Goal: Information Seeking & Learning: Check status

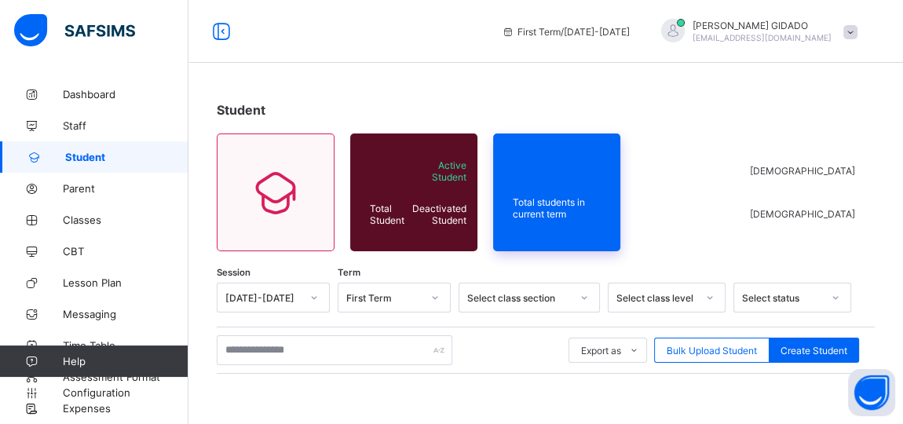
scroll to position [71, 0]
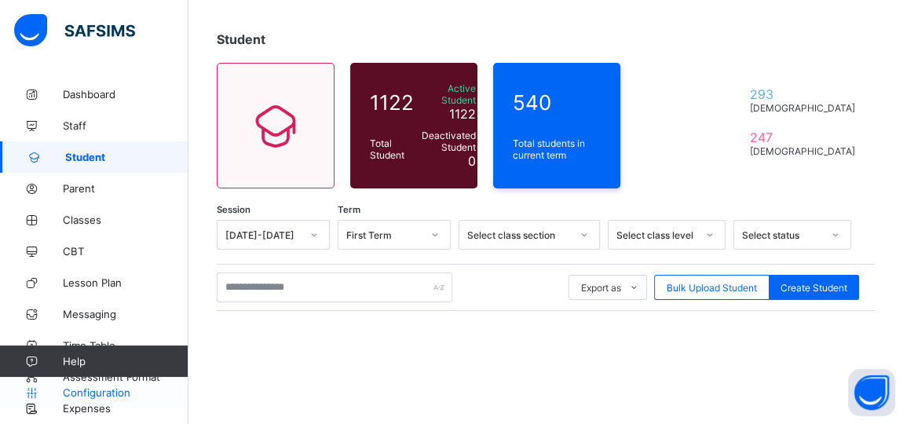
click at [113, 393] on span "Configuration" at bounding box center [125, 392] width 125 height 13
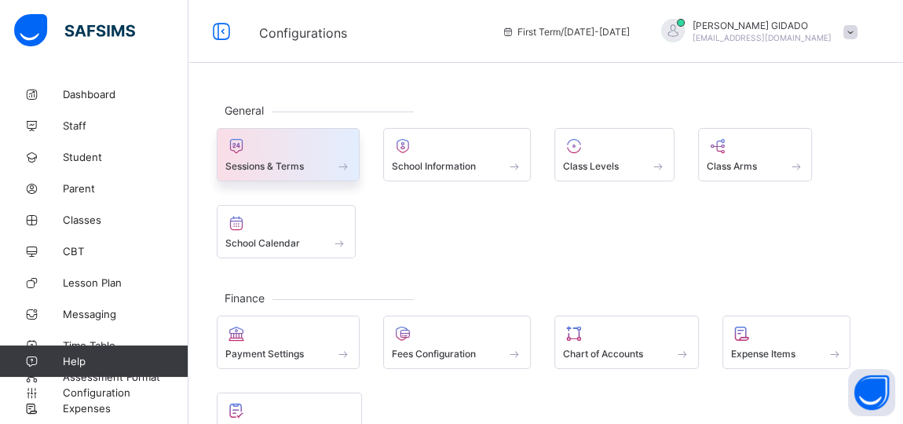
click at [296, 148] on div at bounding box center [288, 146] width 126 height 19
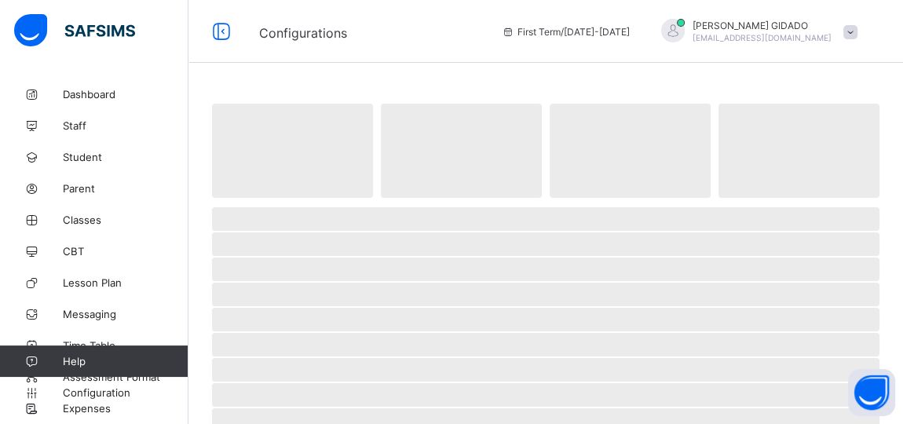
click at [297, 150] on span "‌" at bounding box center [292, 151] width 161 height 94
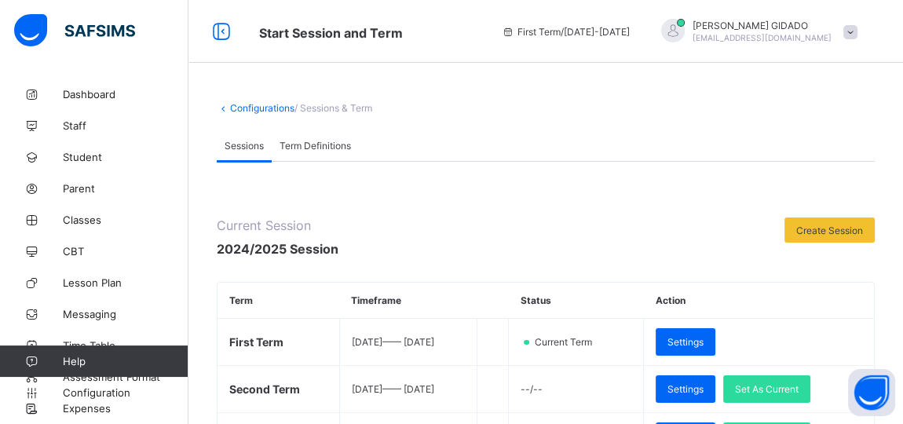
click at [857, 31] on span at bounding box center [850, 32] width 14 height 14
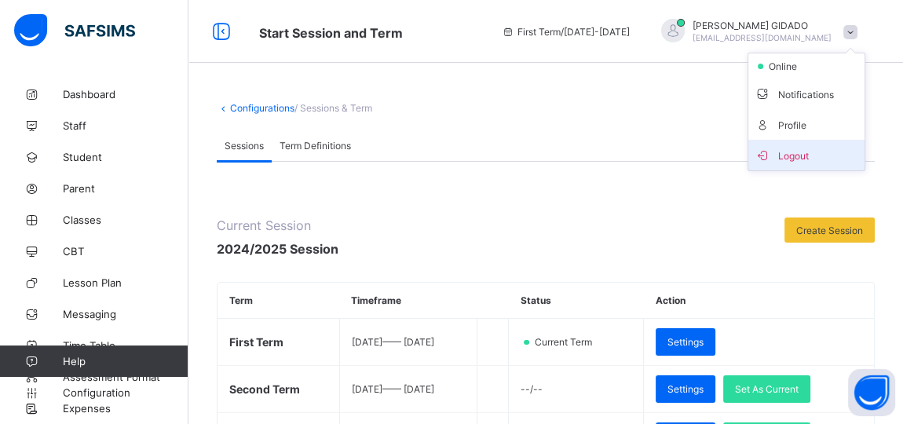
click at [818, 162] on span "Logout" at bounding box center [807, 155] width 104 height 18
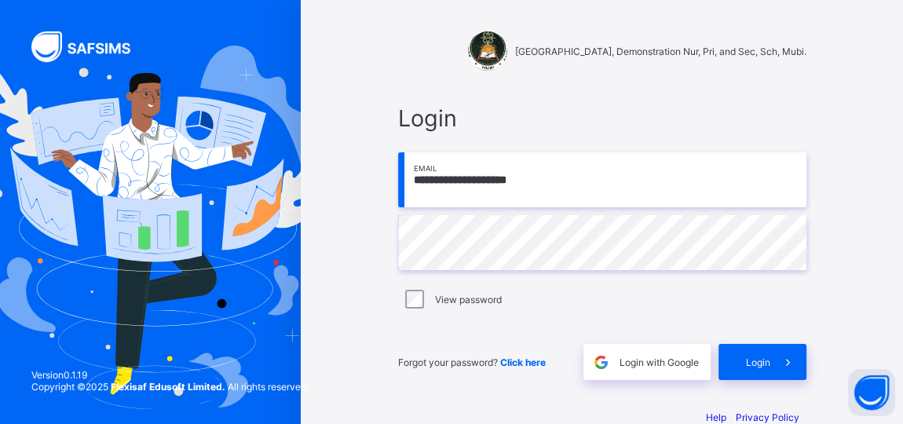
drag, startPoint x: 571, startPoint y: 180, endPoint x: 368, endPoint y: 187, distance: 202.7
click at [368, 187] on div "**********" at bounding box center [602, 227] width 602 height 455
type input "**********"
click at [391, 254] on div "**********" at bounding box center [602, 242] width 440 height 307
click at [766, 369] on div "Login" at bounding box center [763, 362] width 88 height 36
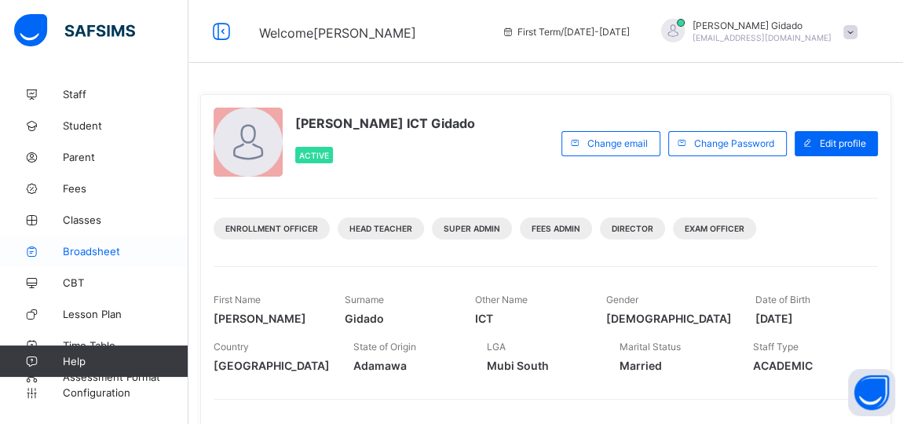
click at [82, 248] on span "Broadsheet" at bounding box center [126, 251] width 126 height 13
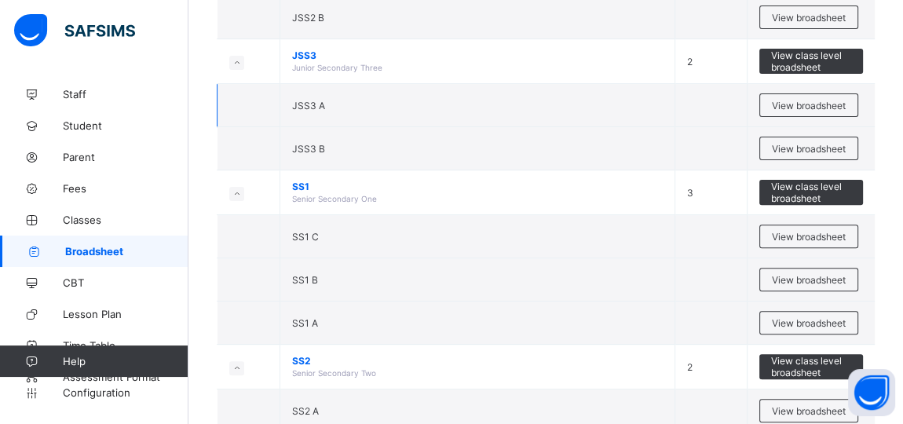
scroll to position [428, 0]
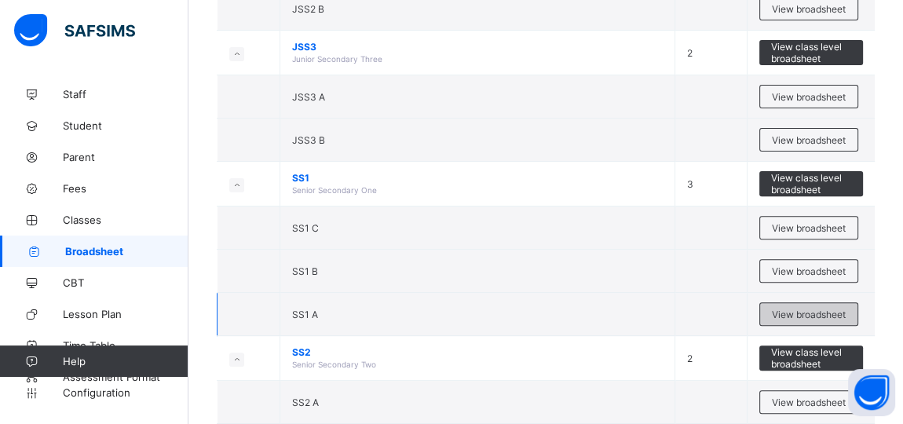
click at [821, 312] on span "View broadsheet" at bounding box center [809, 315] width 74 height 12
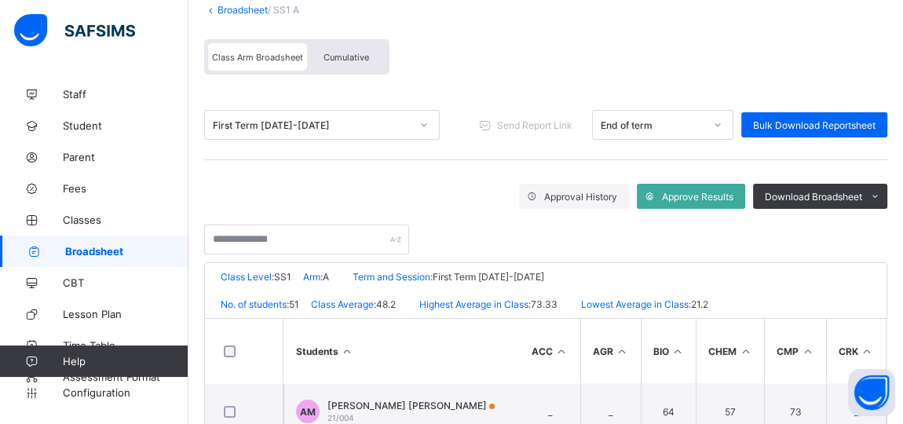
scroll to position [66, 0]
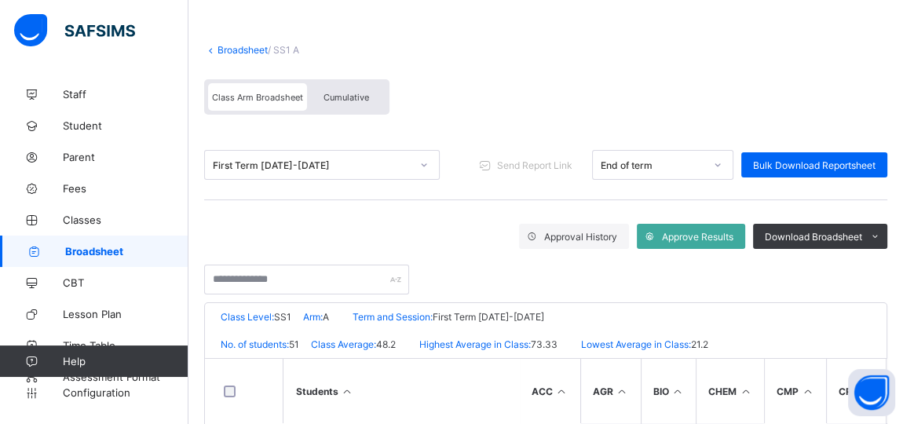
click at [230, 46] on link "Broadsheet" at bounding box center [243, 50] width 50 height 12
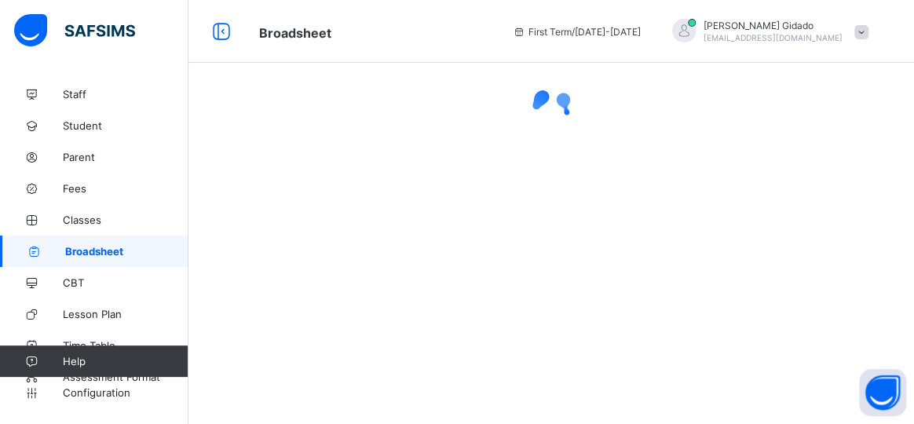
click at [572, 247] on div at bounding box center [551, 212] width 726 height 424
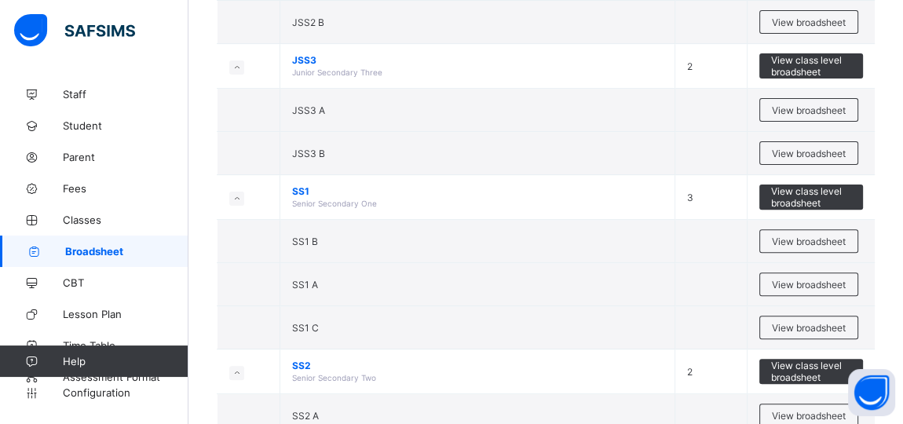
scroll to position [499, 0]
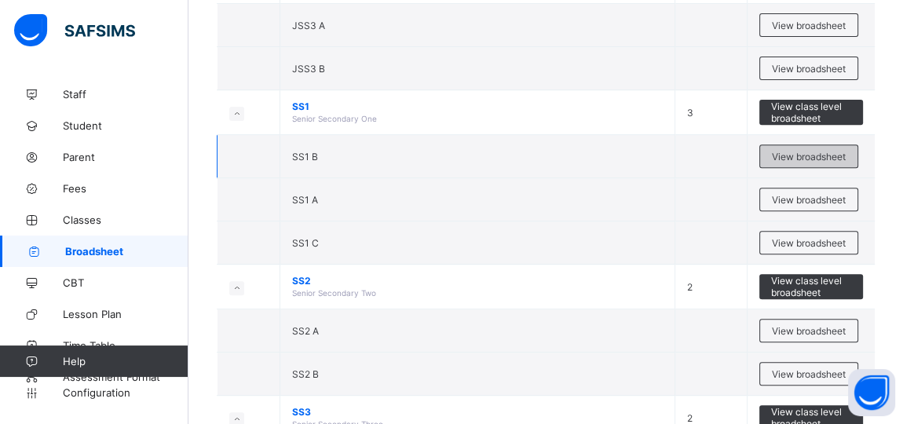
click at [822, 151] on span "View broadsheet" at bounding box center [809, 157] width 74 height 12
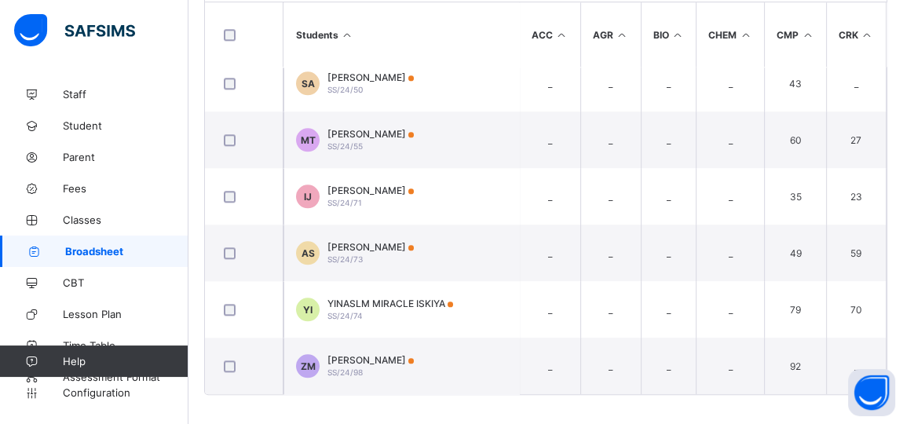
scroll to position [961, 0]
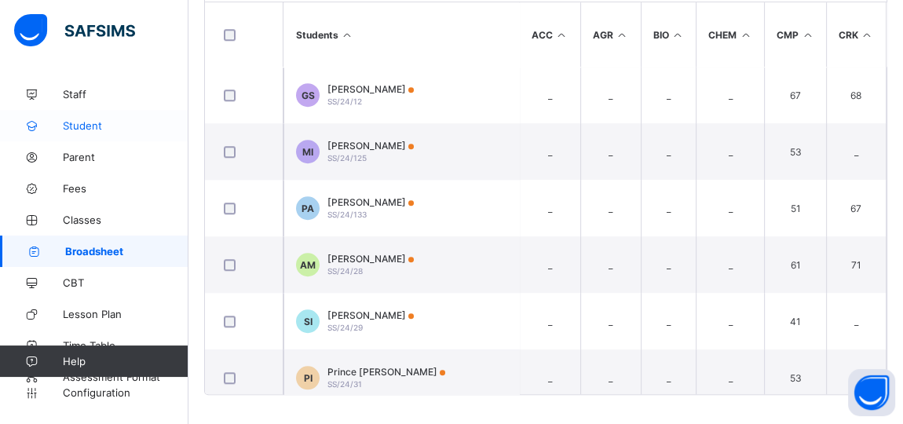
click at [94, 123] on span "Student" at bounding box center [126, 125] width 126 height 13
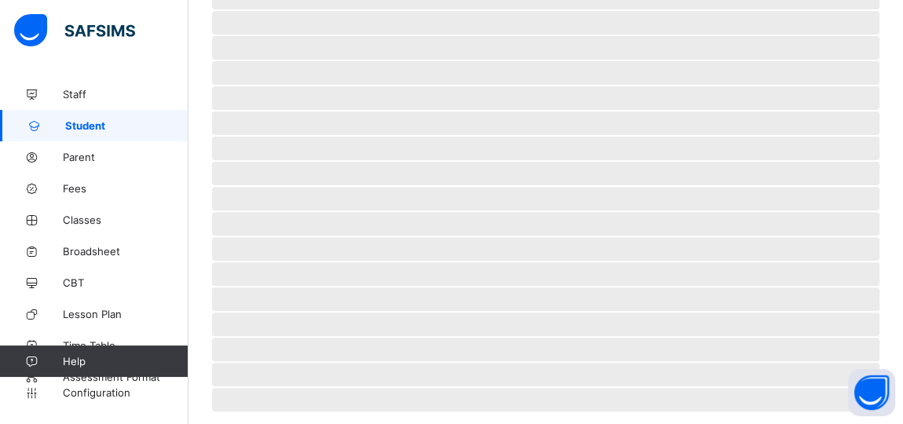
scroll to position [270, 0]
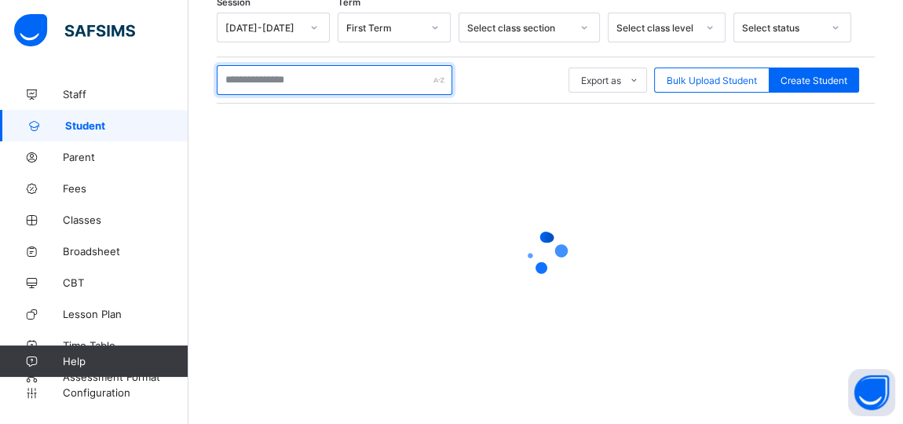
click at [342, 75] on input "text" at bounding box center [335, 80] width 236 height 30
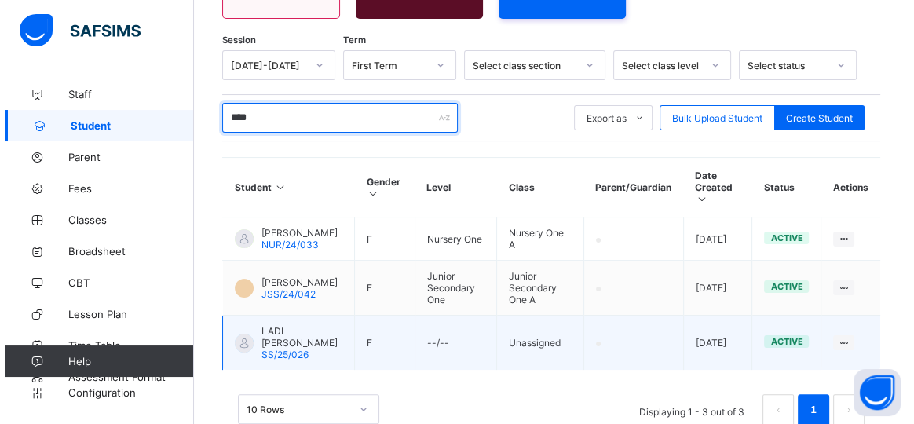
scroll to position [275, 0]
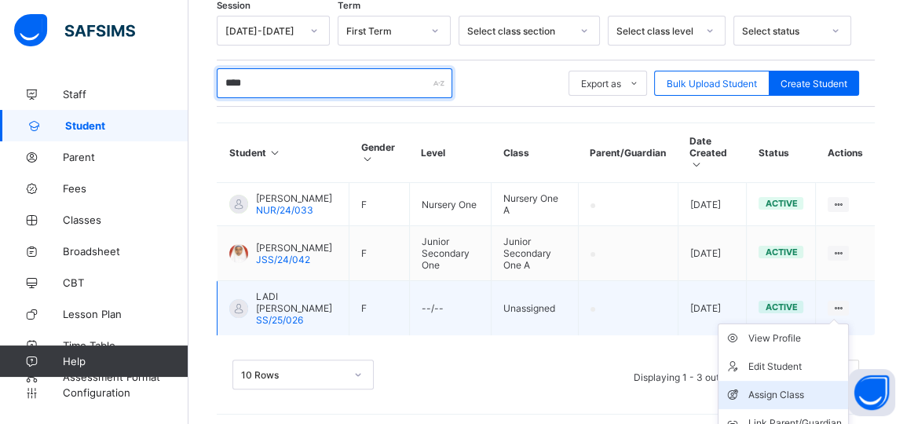
type input "****"
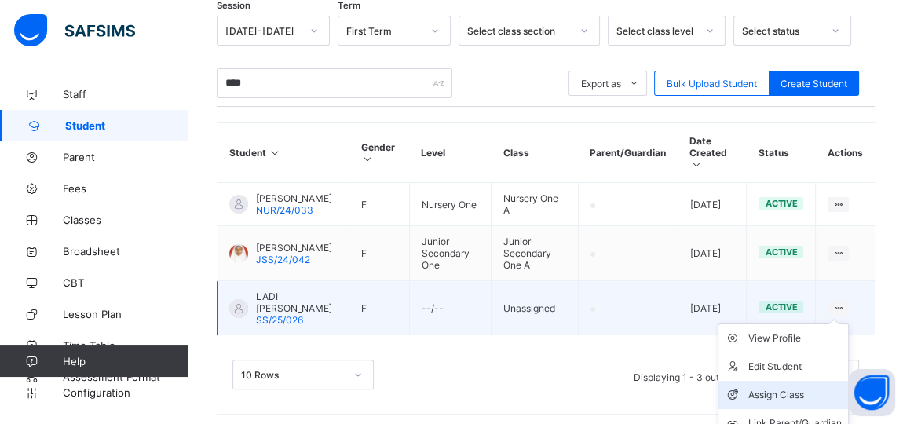
click at [781, 390] on div "Assign Class" at bounding box center [794, 395] width 93 height 16
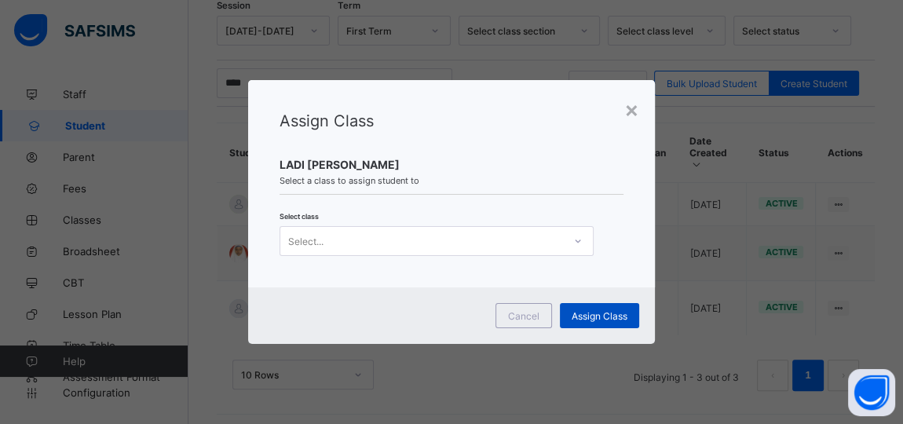
click at [591, 314] on span "Assign Class" at bounding box center [600, 316] width 56 height 12
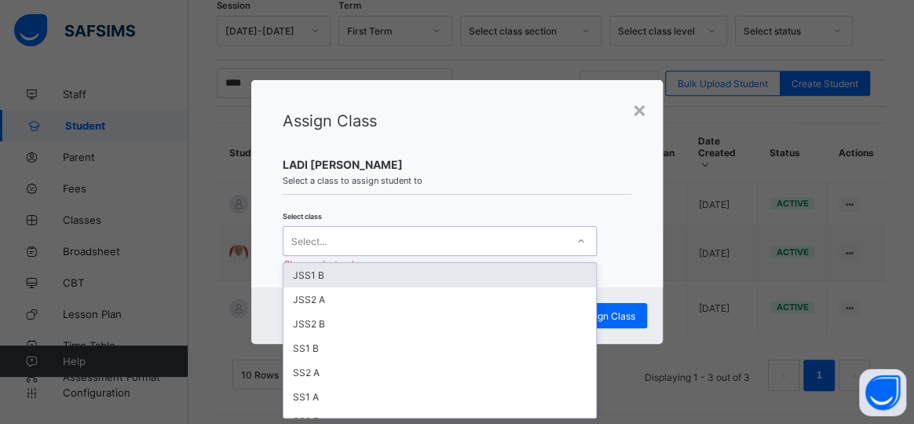
scroll to position [0, 0]
click at [574, 240] on div at bounding box center [581, 241] width 27 height 25
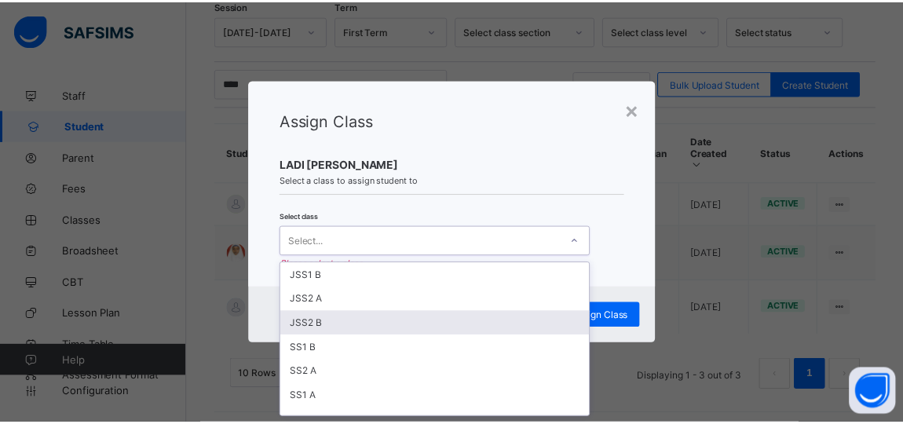
scroll to position [71, 0]
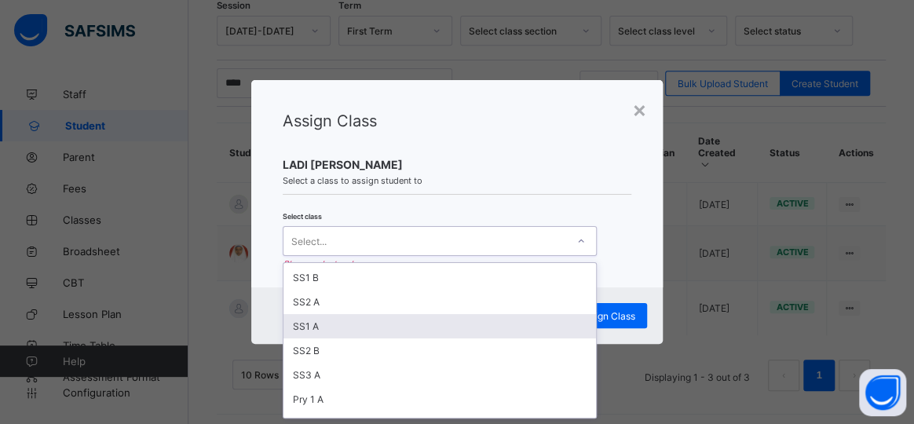
click at [327, 320] on div "SS1 A" at bounding box center [439, 326] width 313 height 24
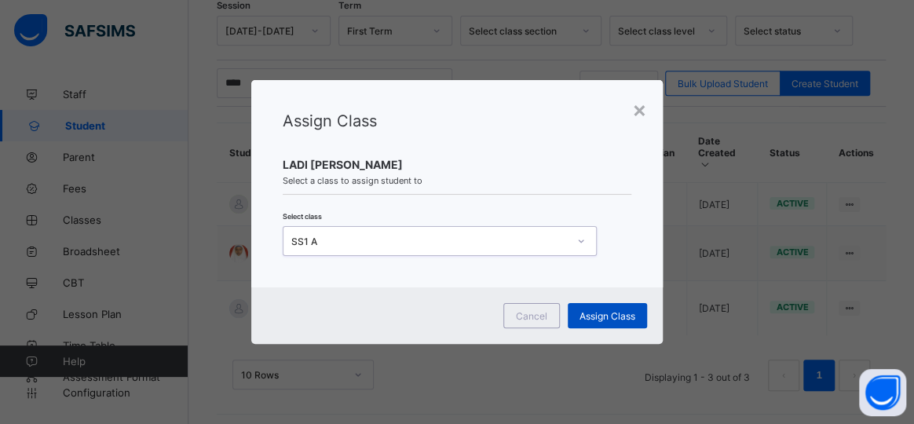
click at [586, 310] on span "Assign Class" at bounding box center [608, 316] width 56 height 12
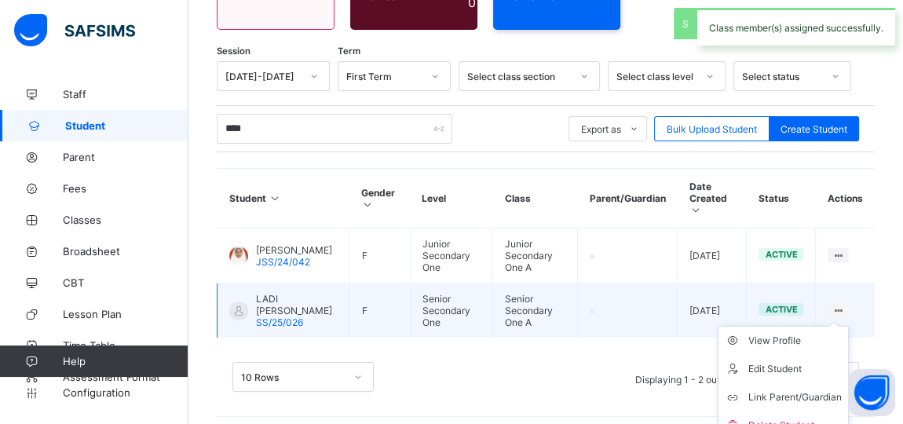
scroll to position [237, 0]
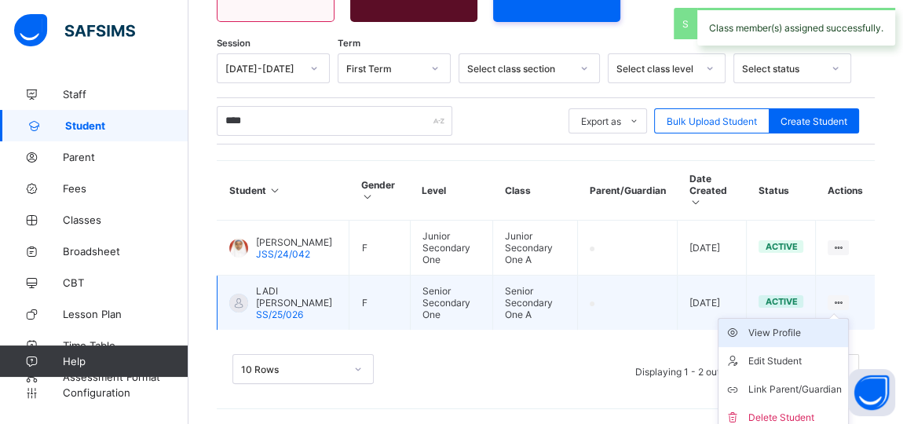
click at [789, 325] on div "View Profile" at bounding box center [794, 333] width 93 height 16
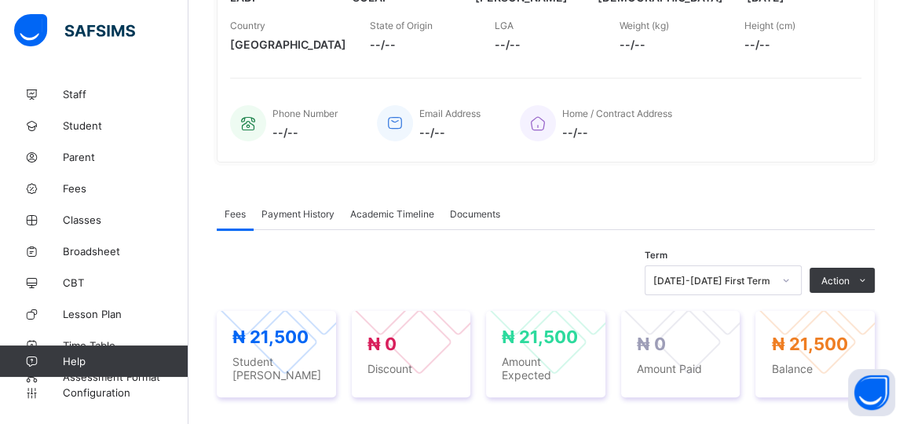
scroll to position [297, 0]
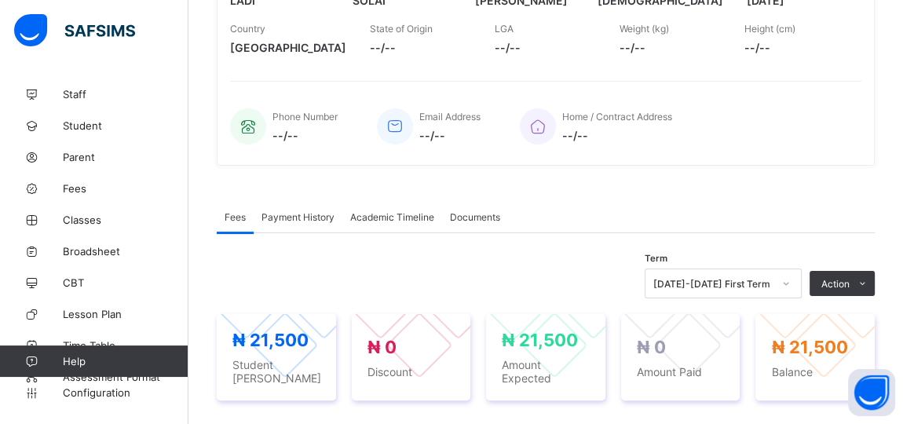
click at [295, 214] on span "Payment History" at bounding box center [297, 217] width 73 height 12
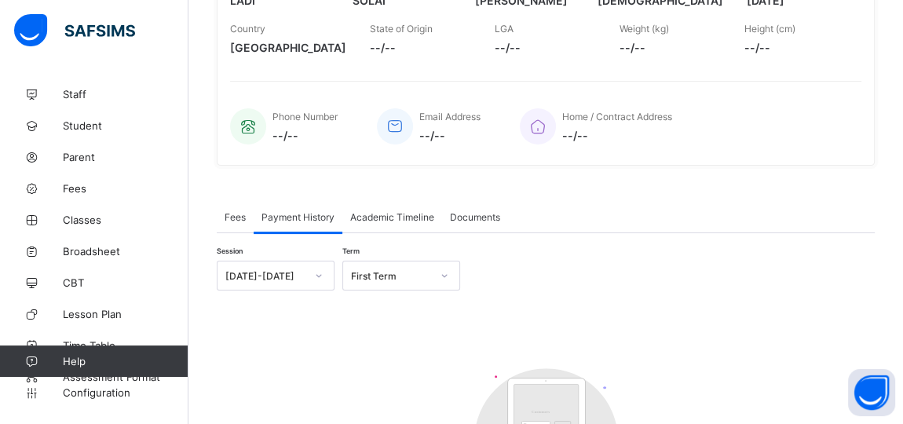
click at [229, 218] on span "Fees" at bounding box center [235, 217] width 21 height 12
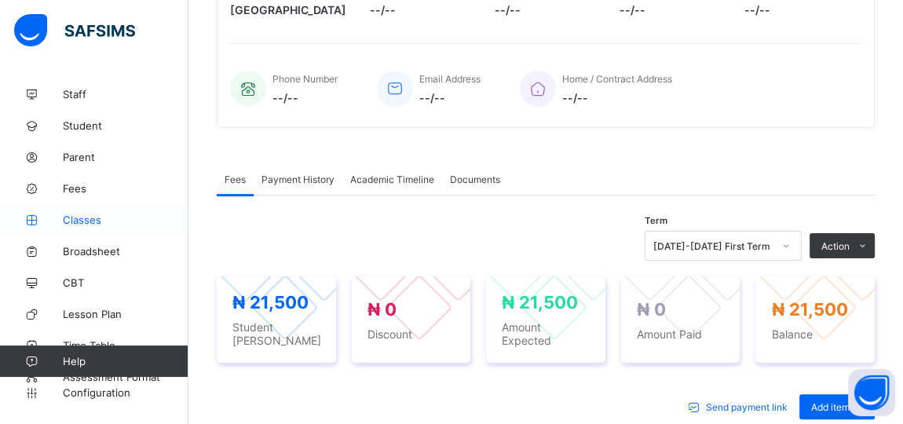
scroll to position [368, 0]
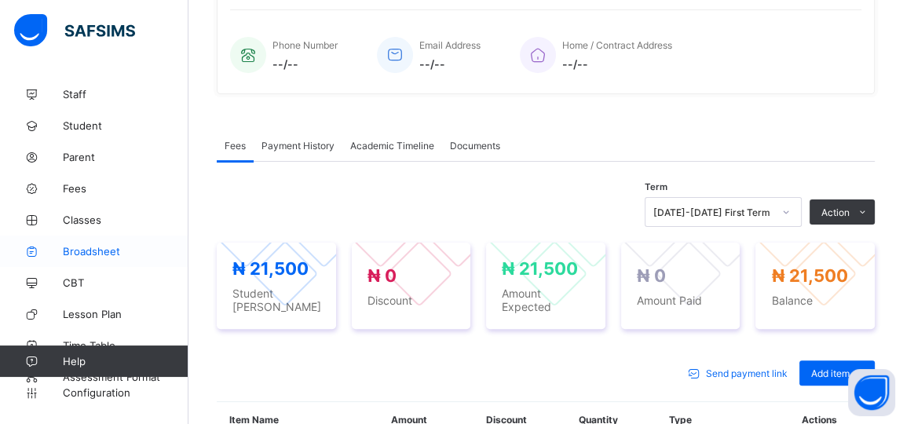
click at [94, 251] on span "Broadsheet" at bounding box center [126, 251] width 126 height 13
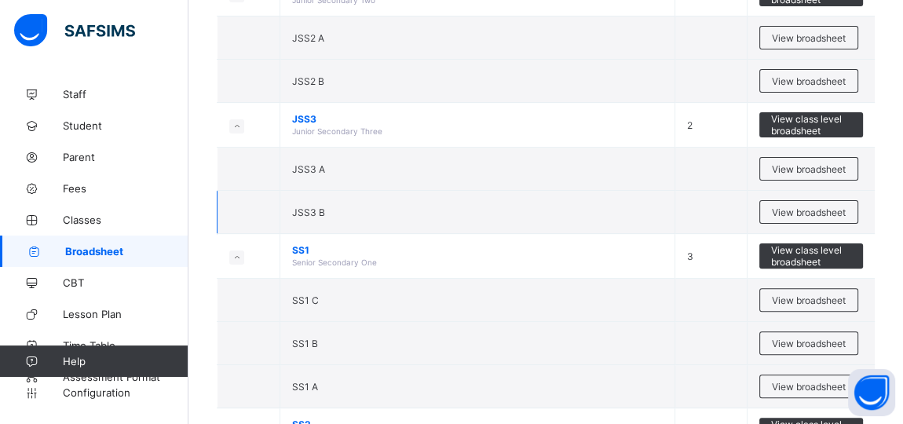
scroll to position [428, 0]
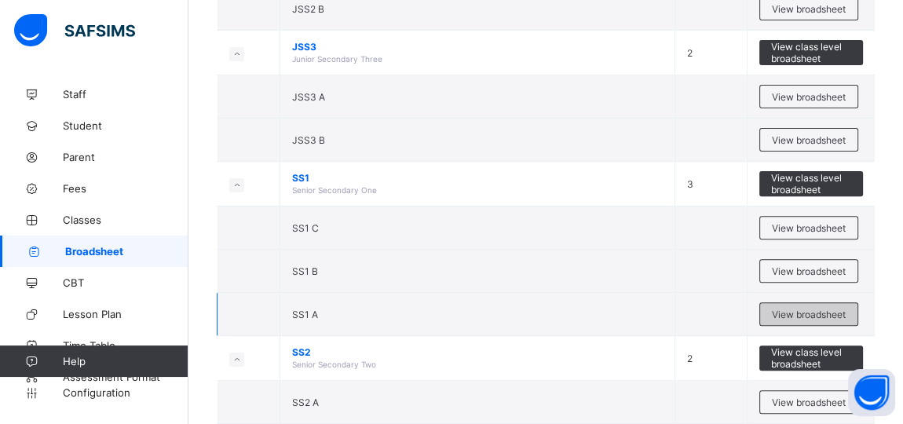
click at [823, 309] on span "View broadsheet" at bounding box center [809, 315] width 74 height 12
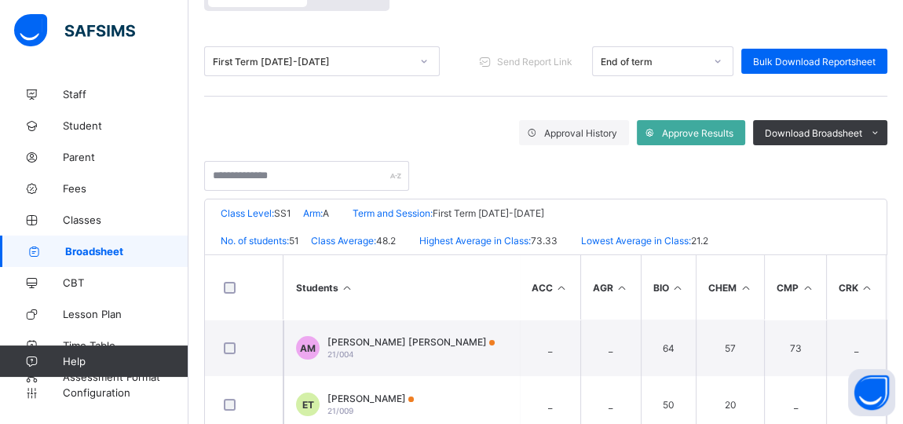
scroll to position [137, 0]
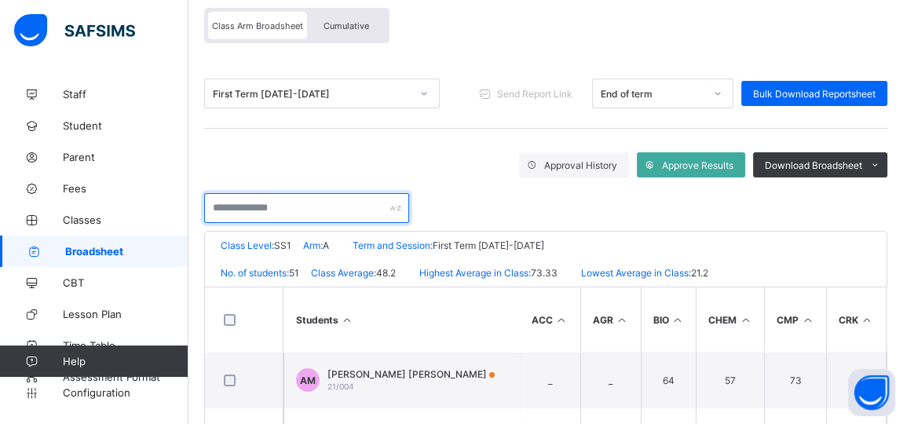
click at [265, 212] on input "text" at bounding box center [306, 208] width 205 height 30
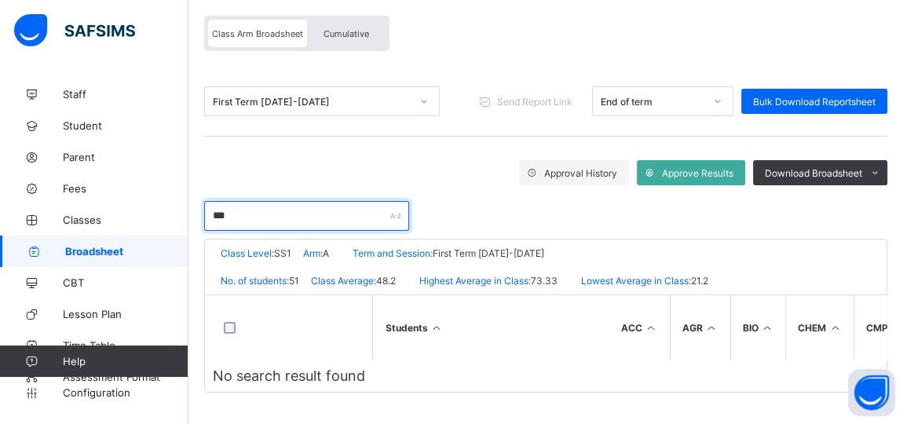
scroll to position [134, 0]
type input "****"
click at [87, 222] on span "Classes" at bounding box center [126, 220] width 126 height 13
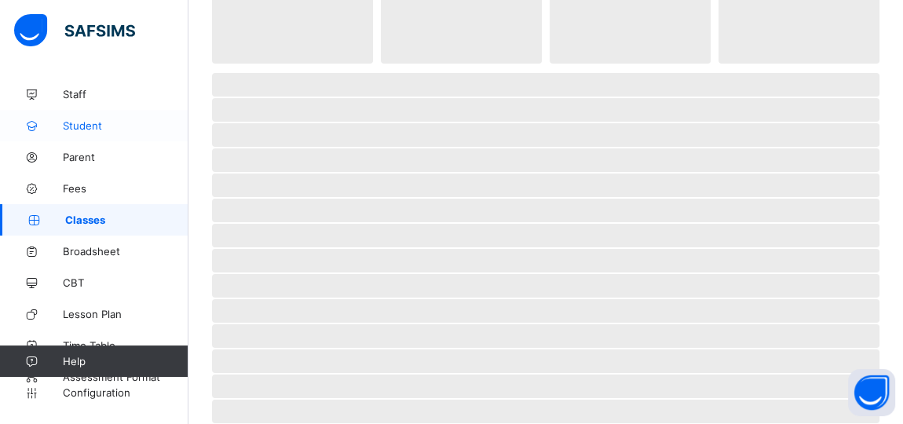
click at [70, 124] on span "Student" at bounding box center [126, 125] width 126 height 13
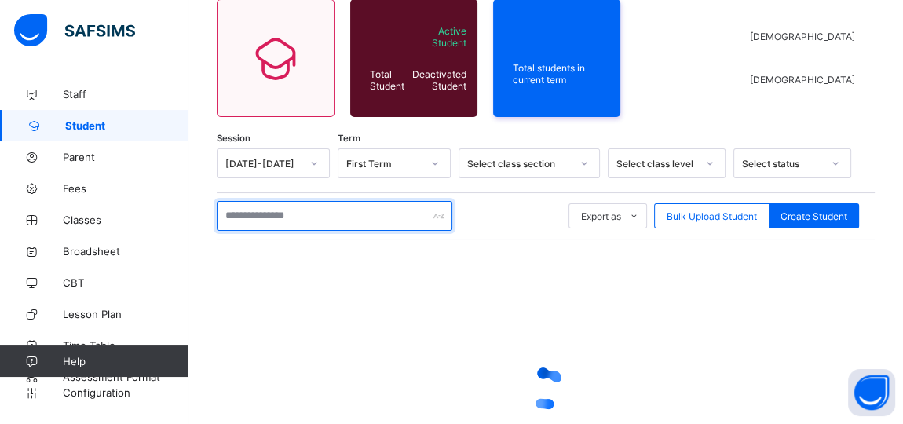
click at [259, 216] on input "text" at bounding box center [335, 216] width 236 height 30
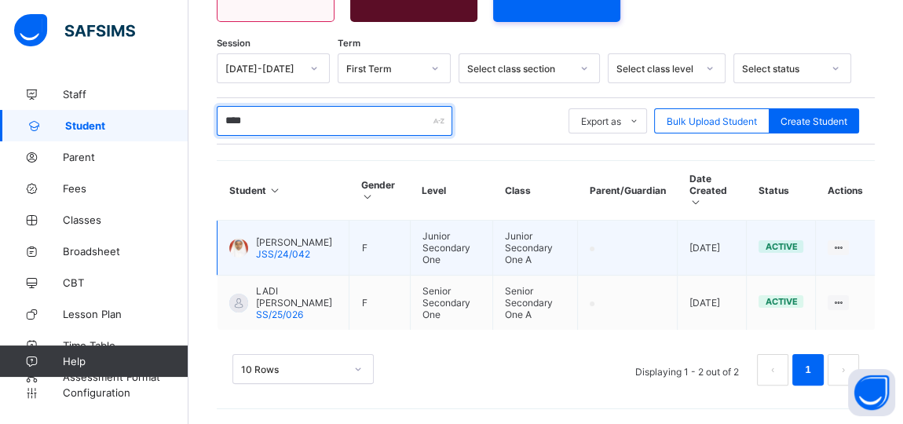
scroll to position [229, 0]
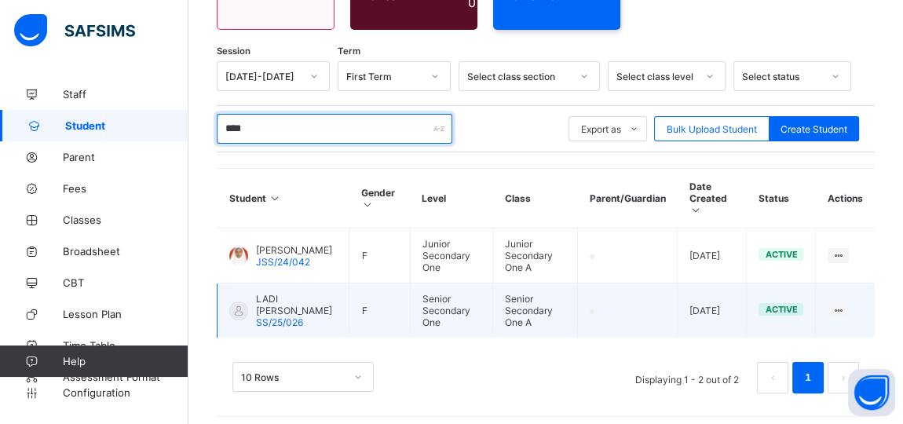
type input "****"
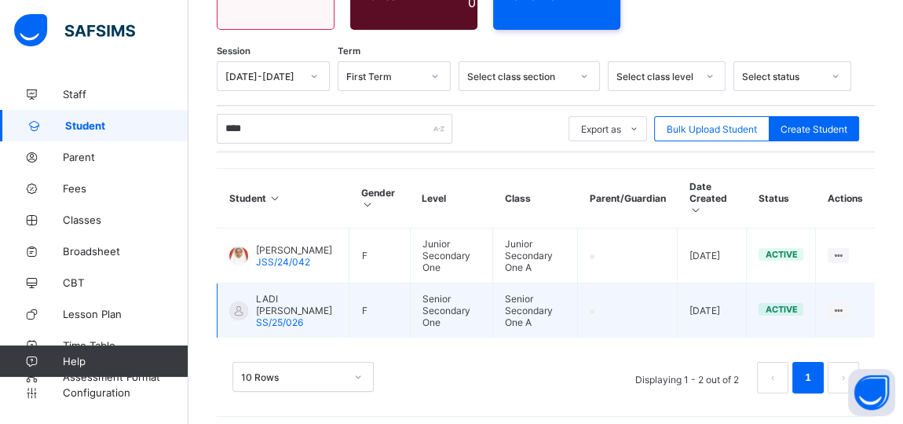
click at [302, 298] on span "LADI [PERSON_NAME]" at bounding box center [296, 305] width 81 height 24
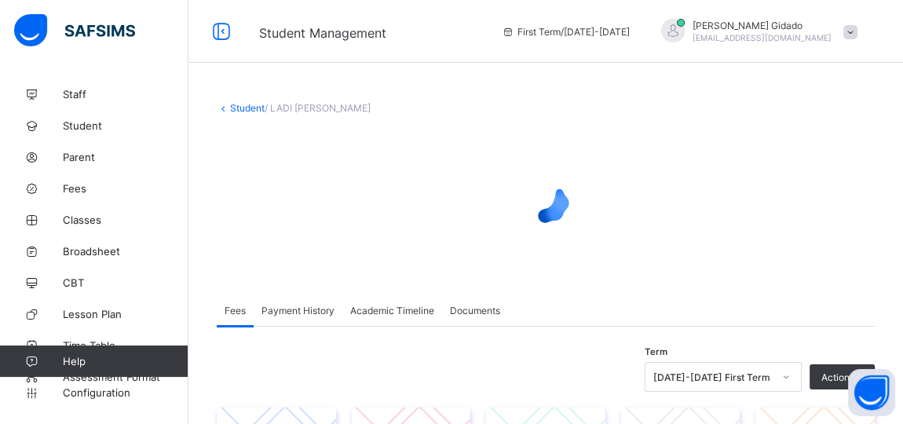
click at [424, 309] on span "Academic Timeline" at bounding box center [392, 311] width 84 height 12
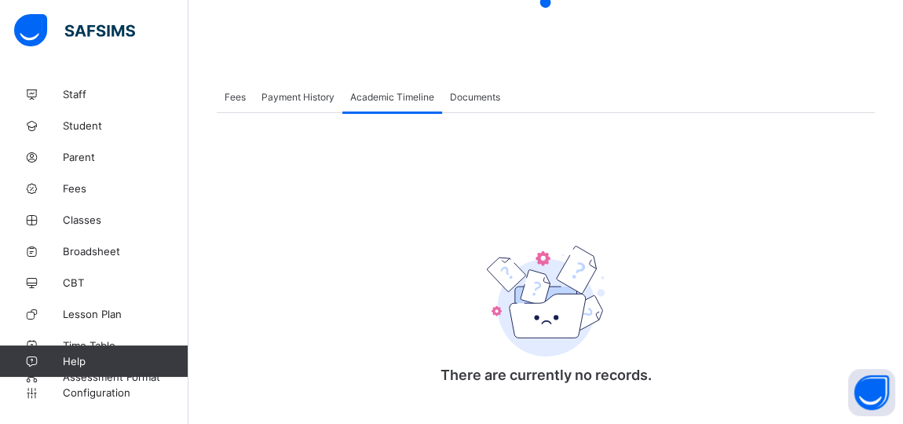
scroll to position [245, 0]
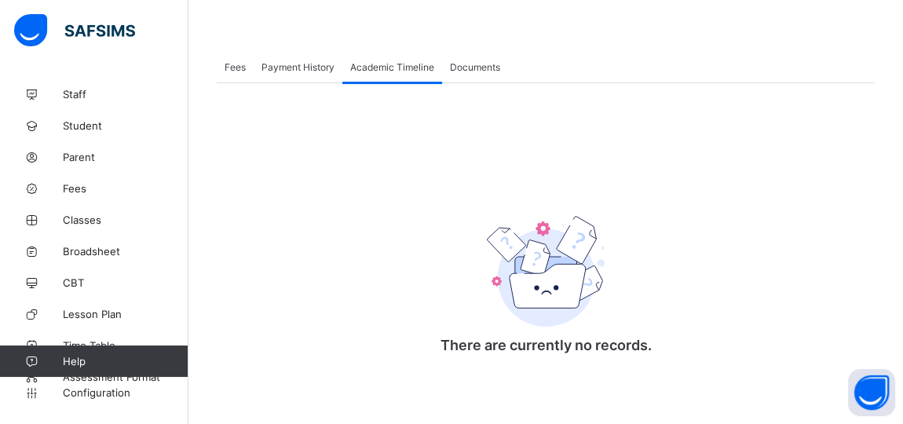
click at [477, 66] on span "Documents" at bounding box center [475, 67] width 50 height 12
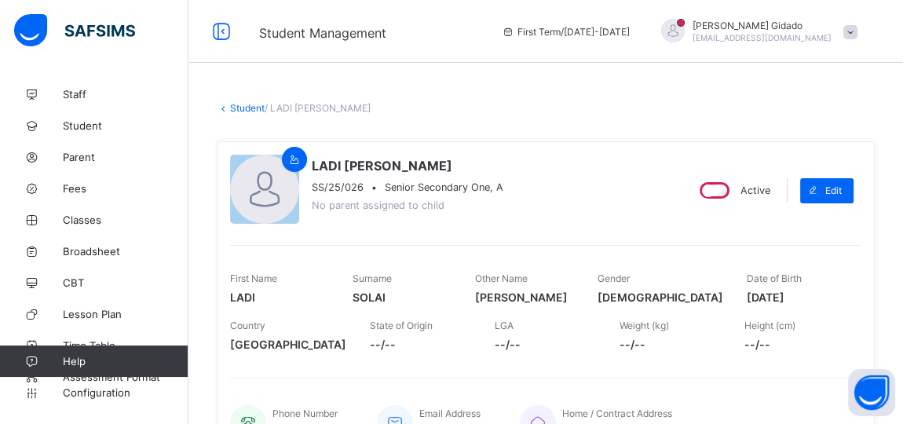
scroll to position [0, 0]
click at [94, 253] on span "Broadsheet" at bounding box center [126, 251] width 126 height 13
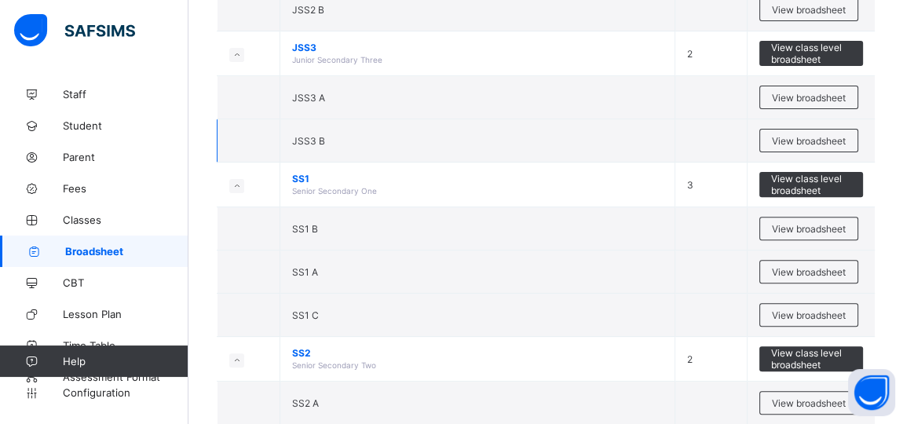
scroll to position [428, 0]
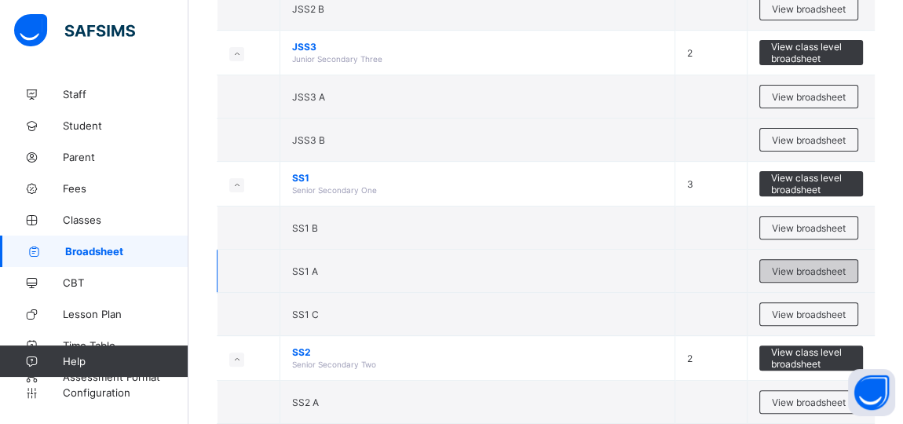
click at [792, 266] on span "View broadsheet" at bounding box center [809, 271] width 74 height 12
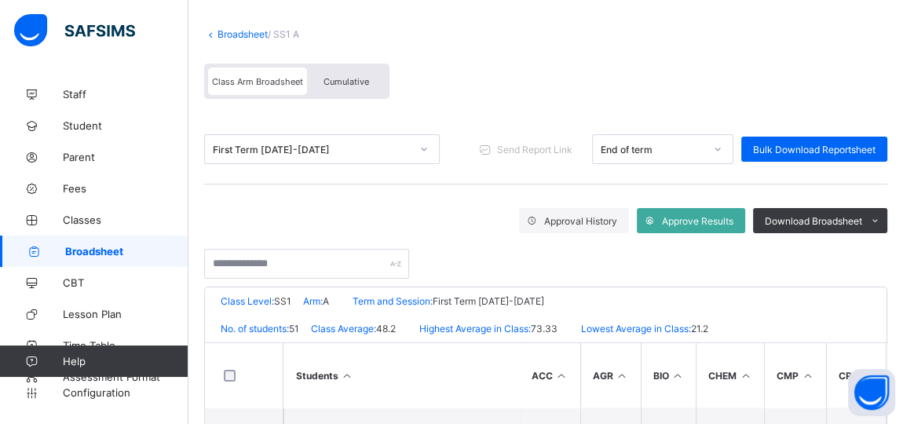
scroll to position [66, 0]
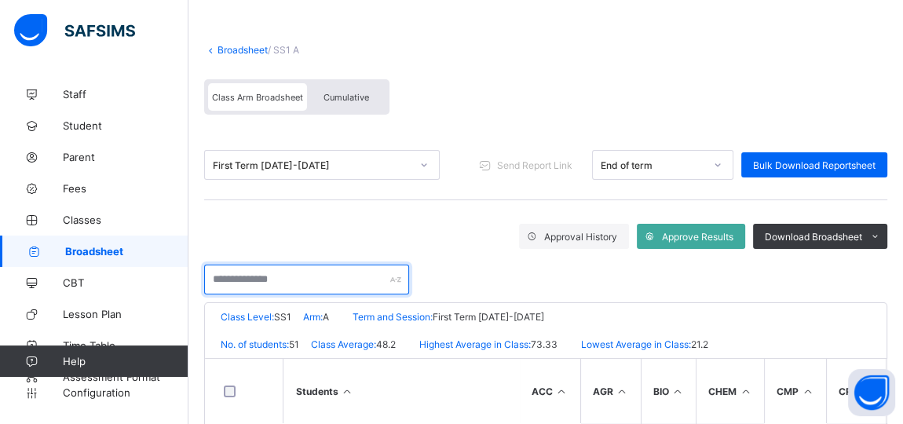
click at [268, 274] on input "text" at bounding box center [306, 280] width 205 height 30
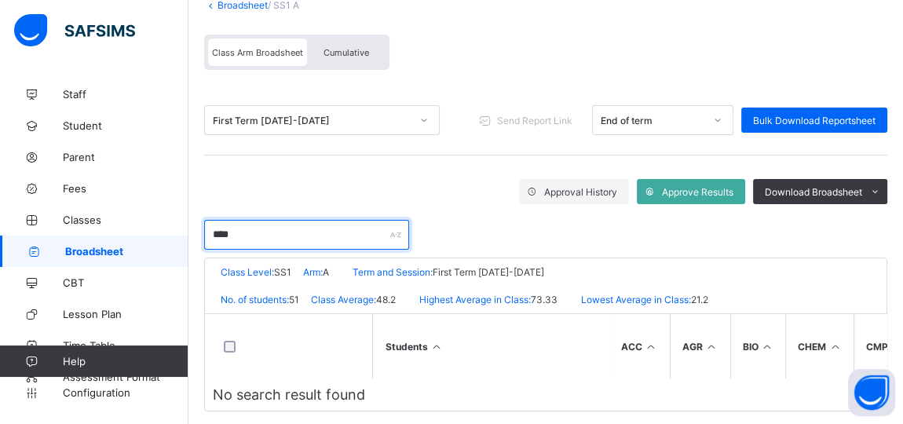
scroll to position [134, 0]
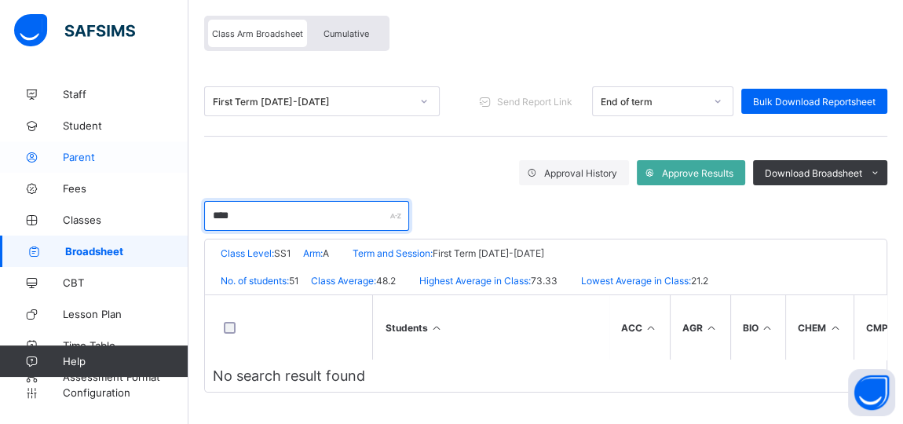
type input "****"
click at [82, 153] on span "Parent" at bounding box center [126, 157] width 126 height 13
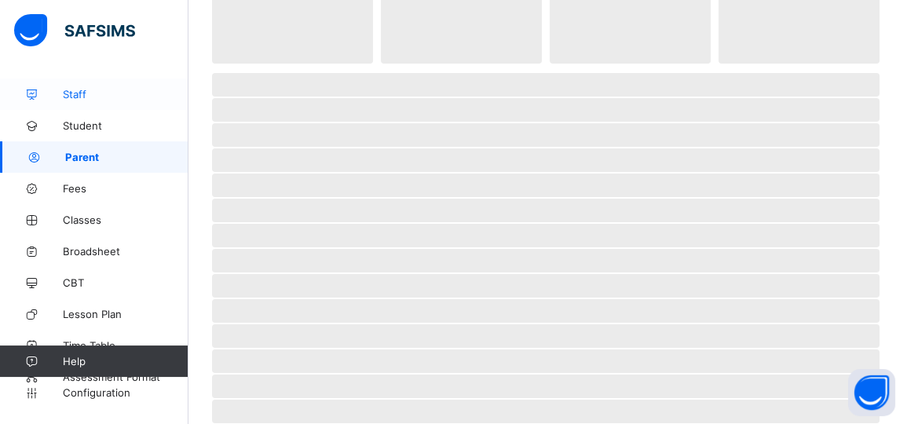
click at [79, 90] on span "Staff" at bounding box center [126, 94] width 126 height 13
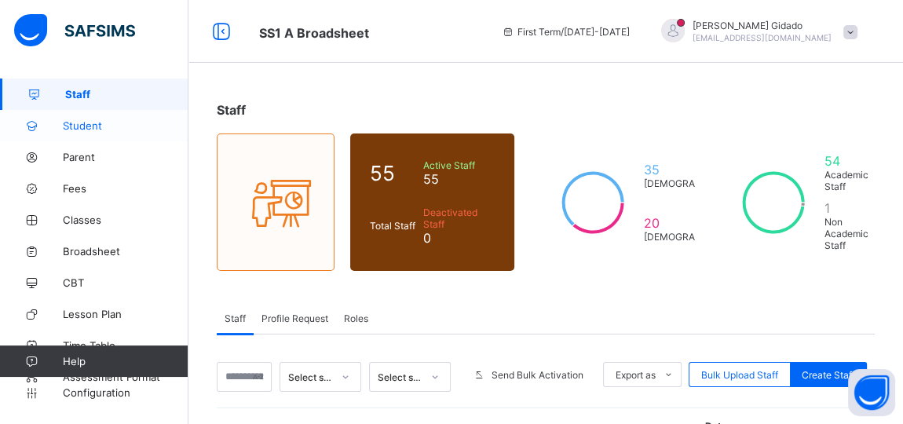
click at [92, 121] on span "Student" at bounding box center [126, 125] width 126 height 13
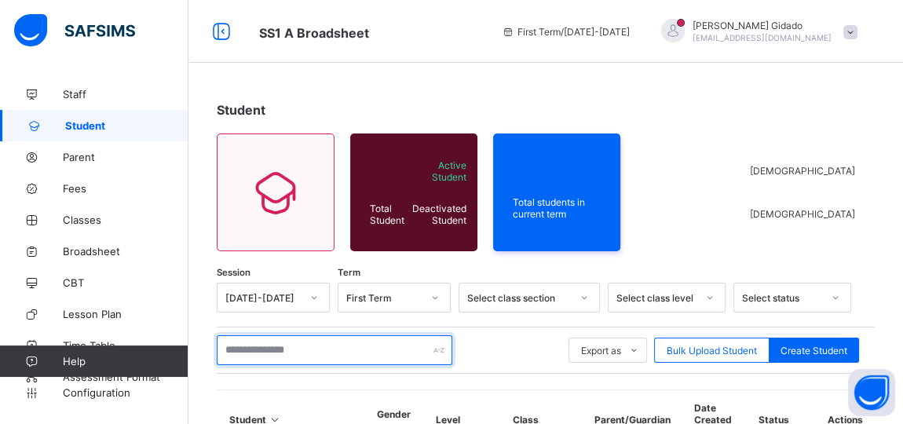
click at [250, 347] on input "text" at bounding box center [335, 350] width 236 height 30
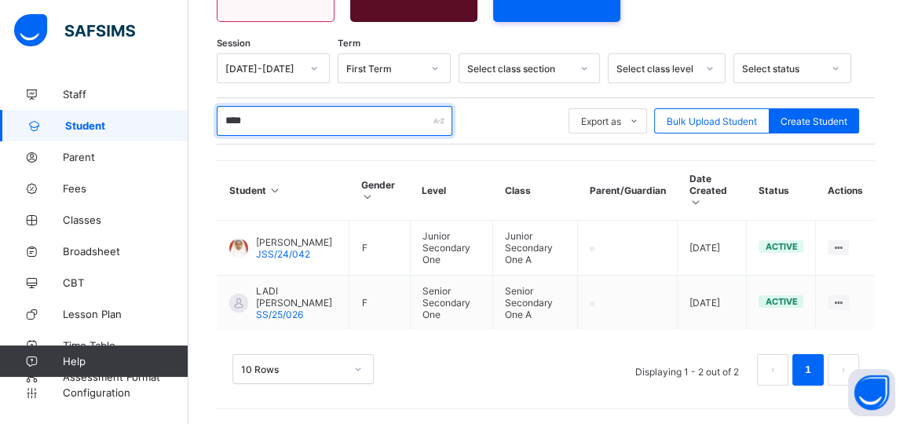
scroll to position [229, 0]
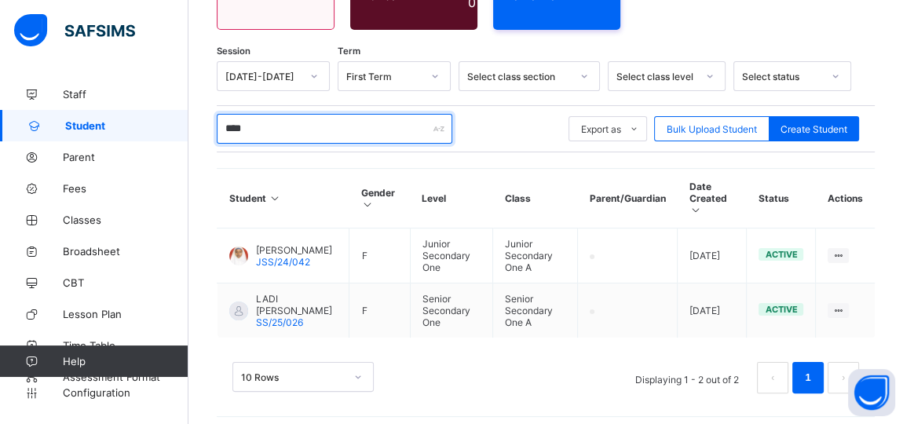
click at [303, 122] on input "****" at bounding box center [335, 129] width 236 height 30
type input "*"
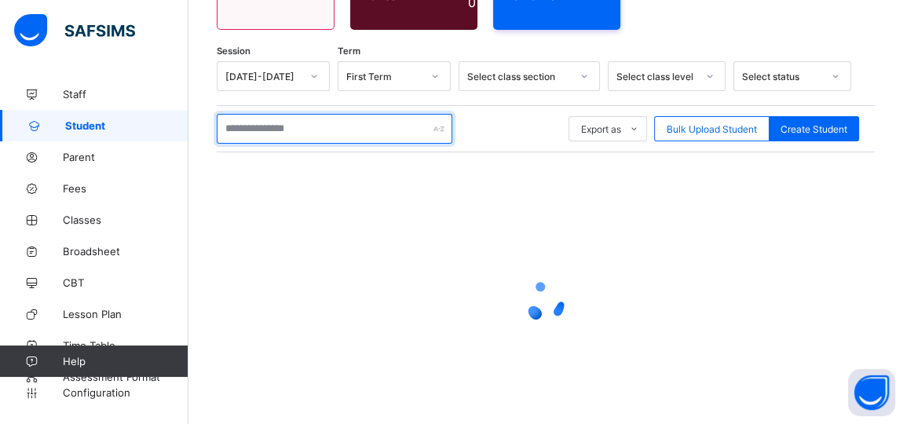
scroll to position [237, 0]
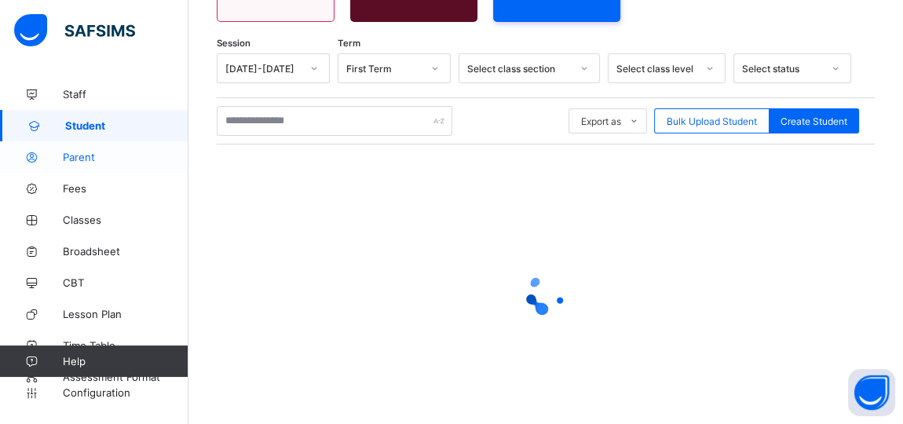
click at [73, 160] on span "Parent" at bounding box center [126, 157] width 126 height 13
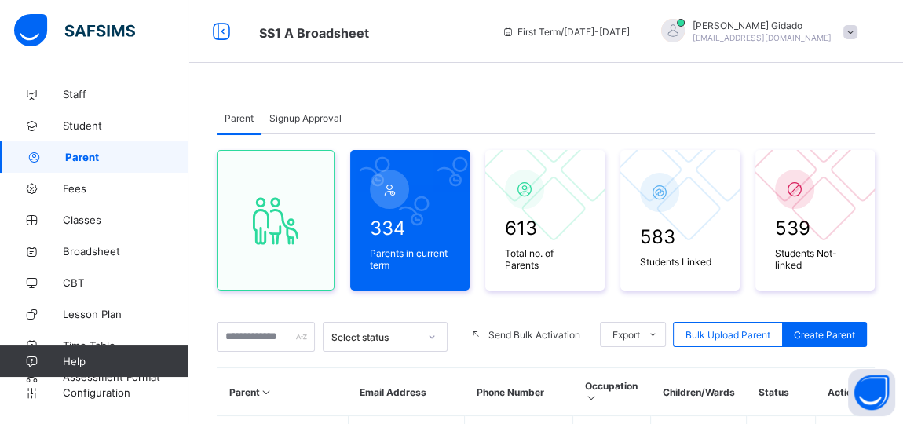
click at [858, 32] on span at bounding box center [850, 32] width 14 height 14
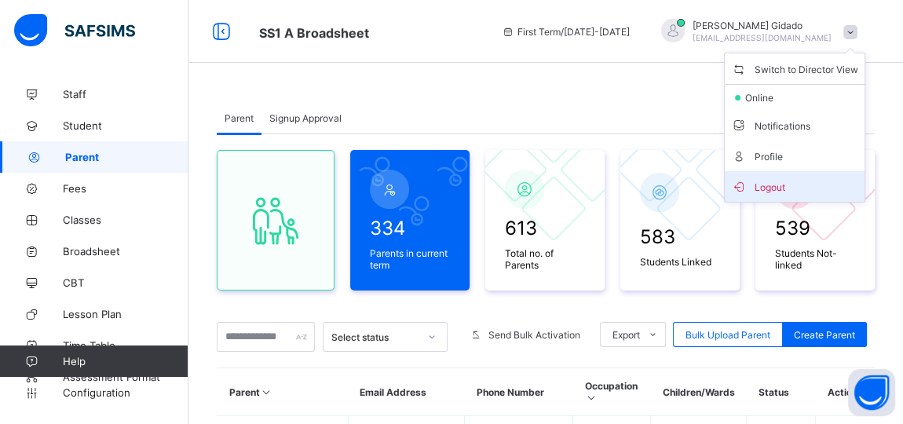
click at [778, 188] on span "Logout" at bounding box center [794, 186] width 127 height 18
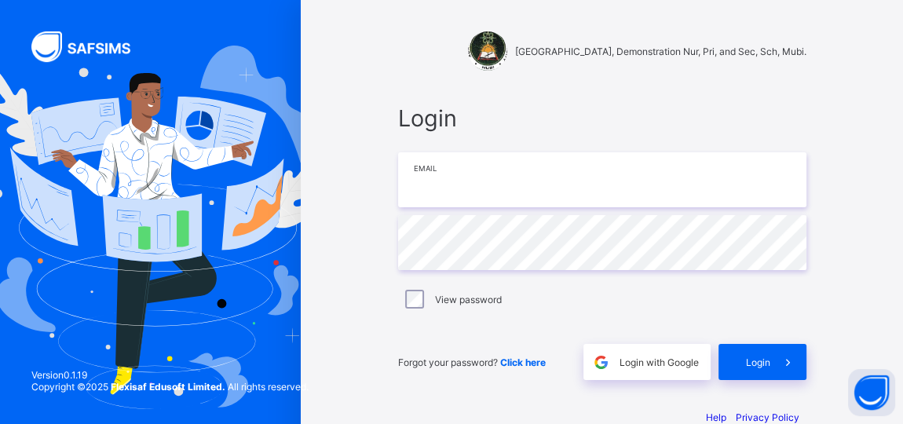
type input "**********"
drag, startPoint x: 569, startPoint y: 184, endPoint x: 404, endPoint y: 209, distance: 166.8
click at [404, 209] on div "**********" at bounding box center [602, 242] width 408 height 276
type input "**********"
click at [396, 248] on div "**********" at bounding box center [602, 242] width 440 height 307
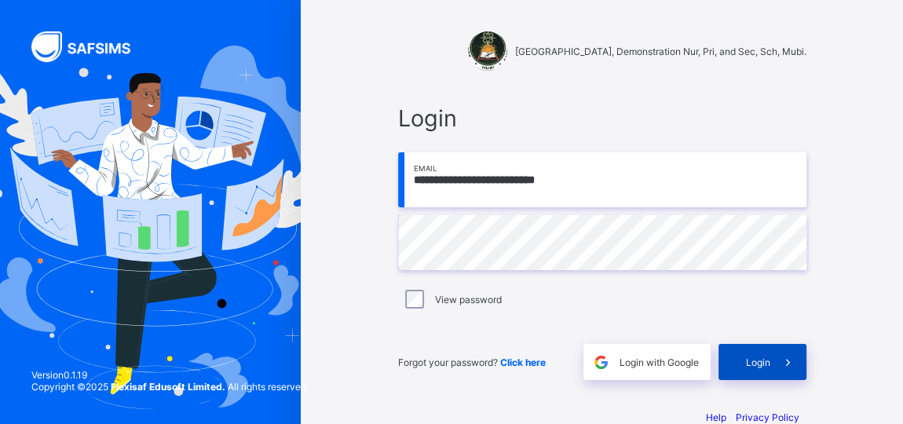
click at [752, 368] on div "Login" at bounding box center [763, 362] width 88 height 36
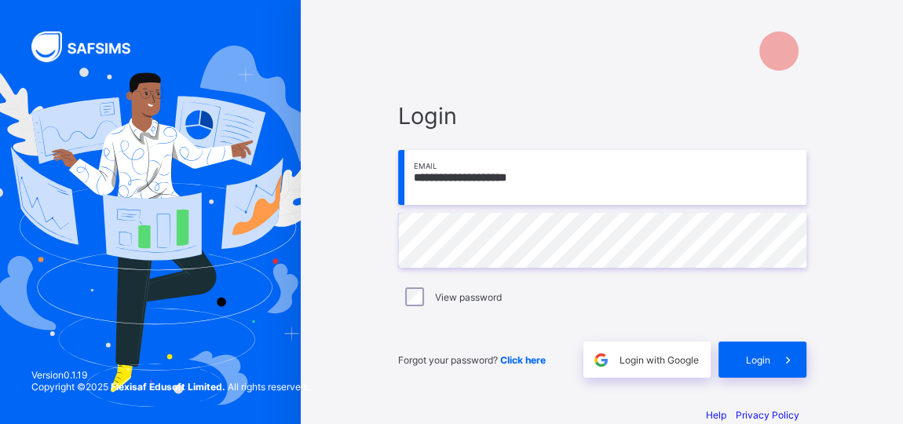
drag, startPoint x: 558, startPoint y: 179, endPoint x: 389, endPoint y: 197, distance: 169.0
click at [389, 197] on div "**********" at bounding box center [602, 239] width 440 height 307
type input "**********"
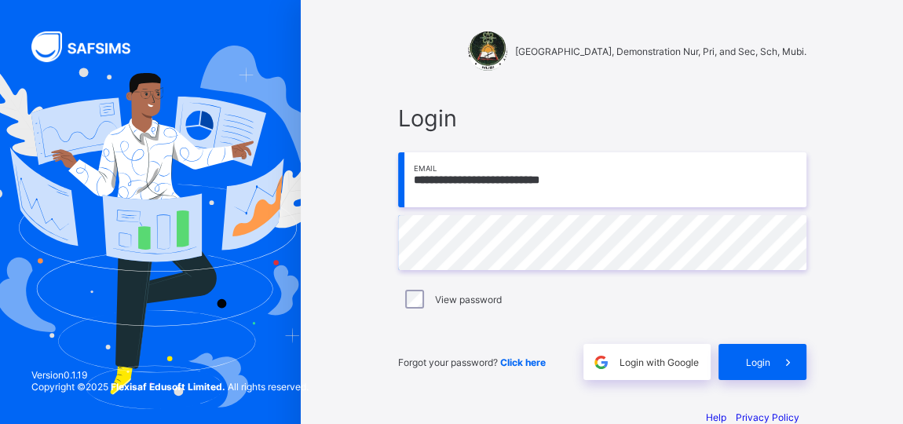
click at [371, 271] on div "**********" at bounding box center [602, 227] width 602 height 455
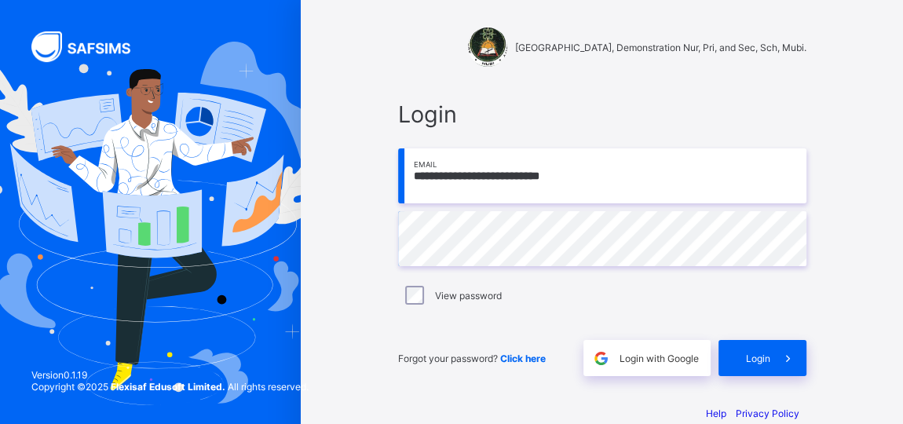
scroll to position [30, 0]
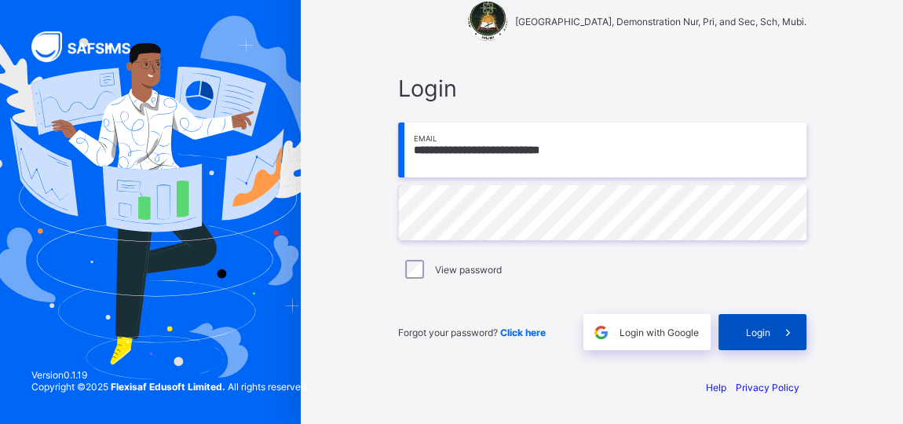
click at [758, 327] on span "Login" at bounding box center [758, 333] width 24 height 12
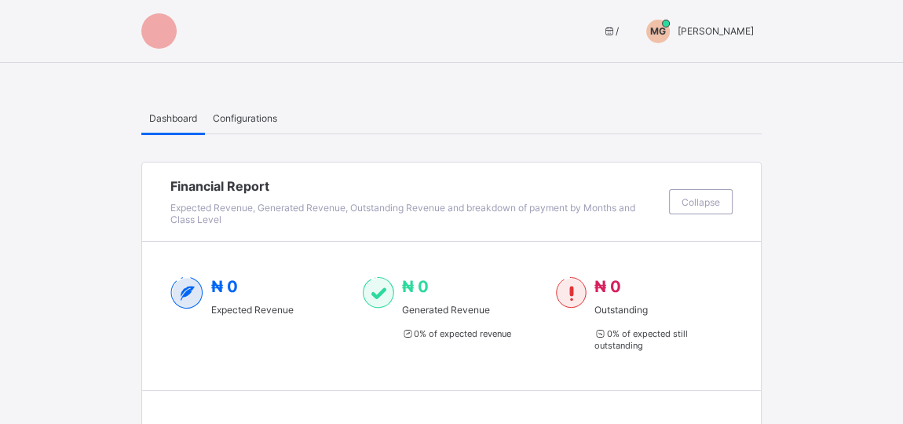
drag, startPoint x: 563, startPoint y: 378, endPoint x: 592, endPoint y: 383, distance: 29.6
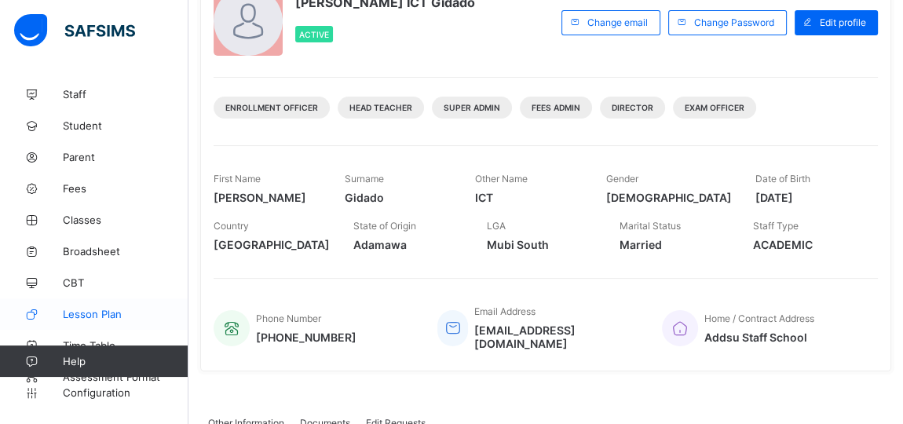
scroll to position [29, 0]
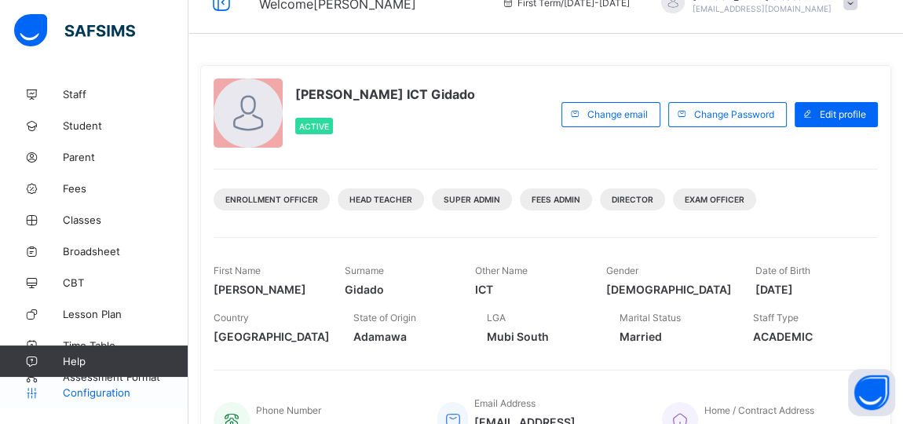
click at [88, 391] on span "Configuration" at bounding box center [125, 392] width 125 height 13
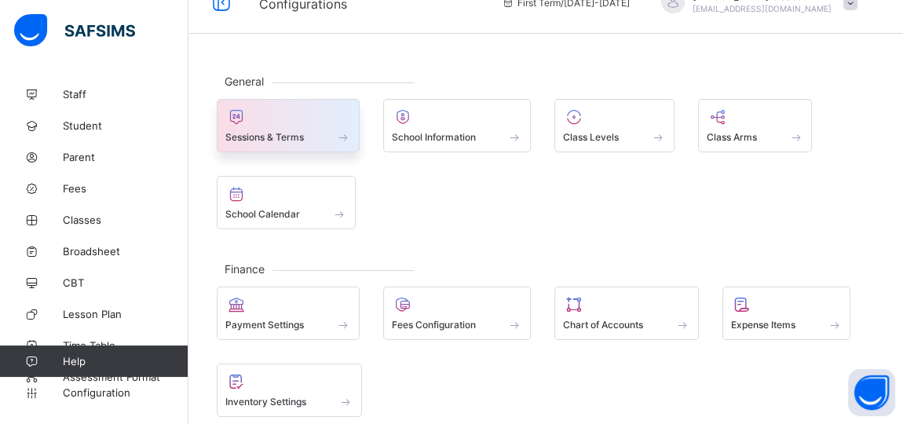
click at [290, 137] on span "Sessions & Terms" at bounding box center [264, 137] width 79 height 12
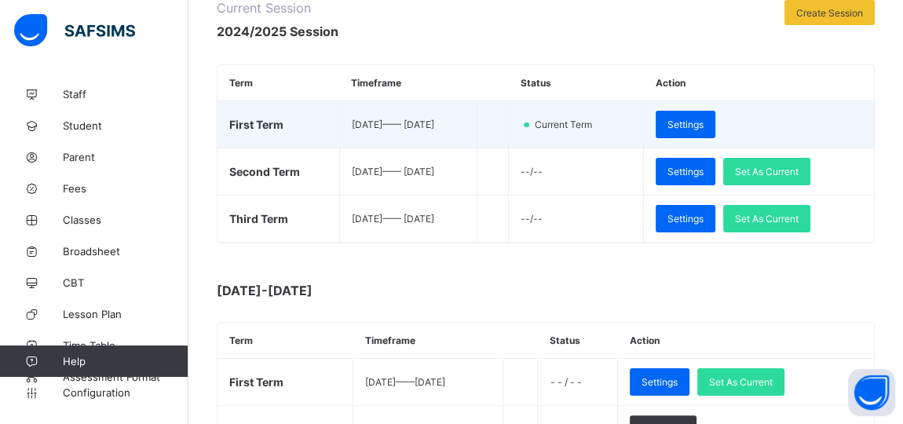
scroll to position [172, 0]
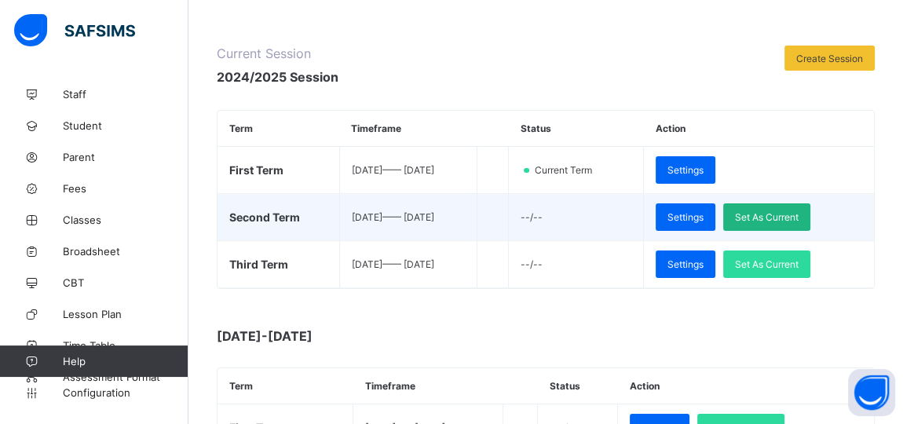
click at [781, 206] on div "Set As Current" at bounding box center [766, 216] width 87 height 27
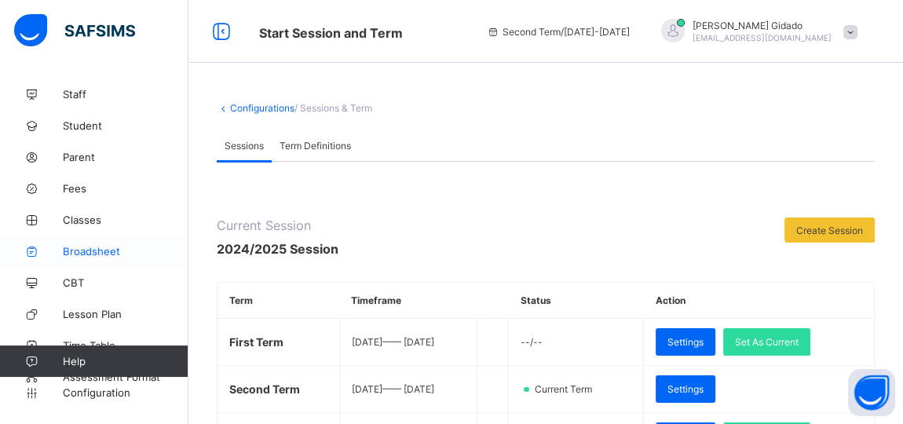
click at [101, 250] on span "Broadsheet" at bounding box center [126, 251] width 126 height 13
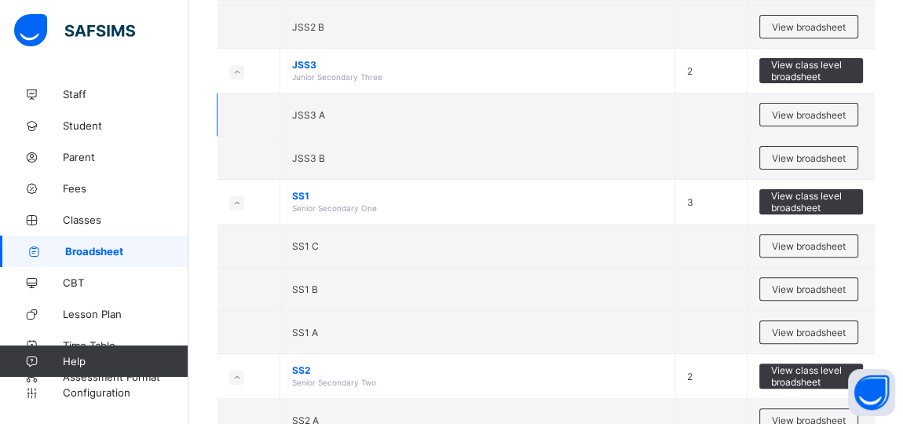
scroll to position [428, 0]
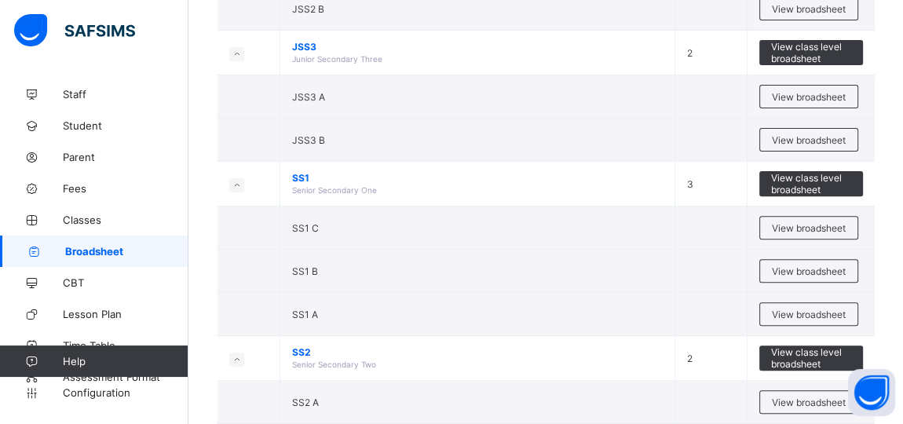
click at [801, 313] on span "View broadsheet" at bounding box center [809, 315] width 74 height 12
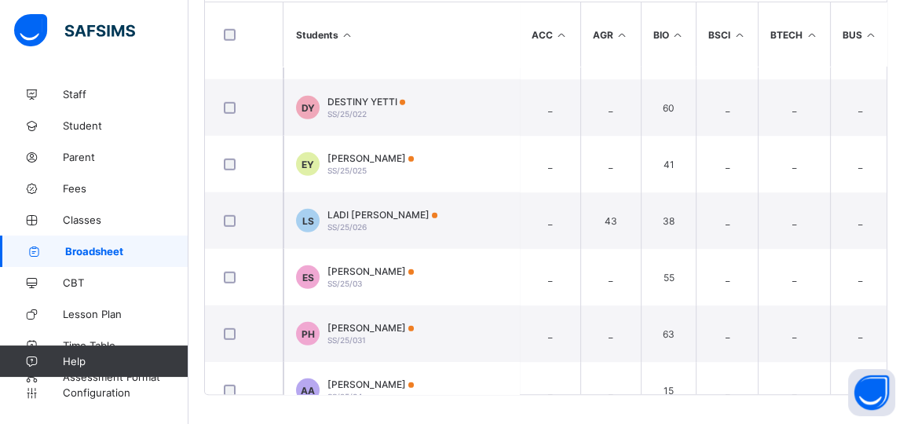
scroll to position [3783, 0]
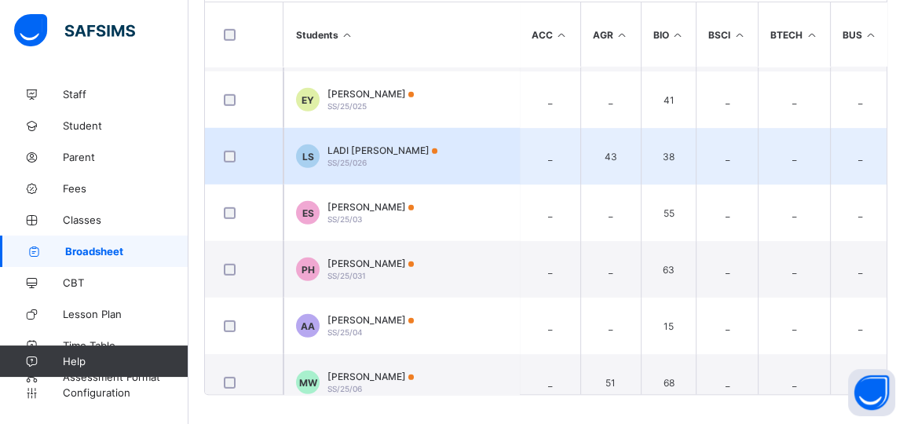
click at [450, 162] on td "LS LADI [PERSON_NAME] SS/25/026" at bounding box center [401, 156] width 236 height 57
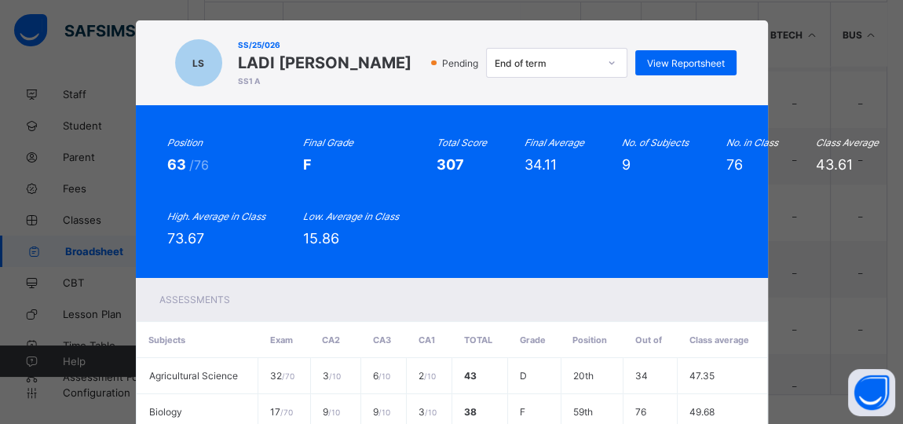
scroll to position [0, 0]
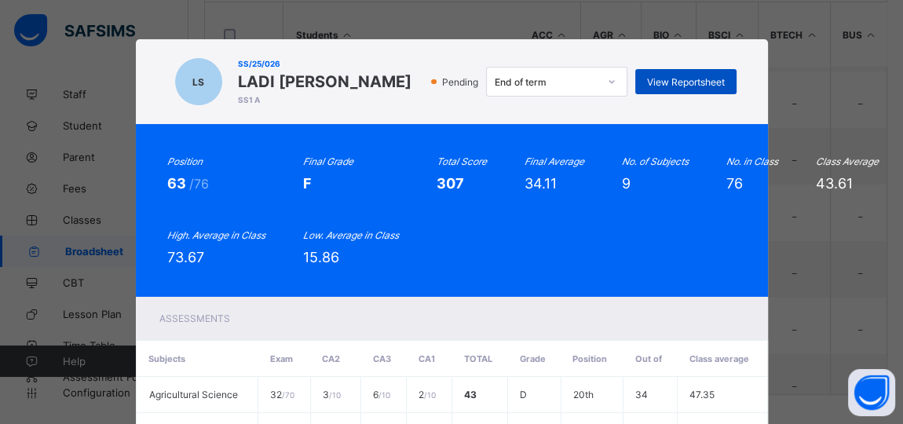
click at [648, 80] on span "View Reportsheet" at bounding box center [686, 82] width 78 height 12
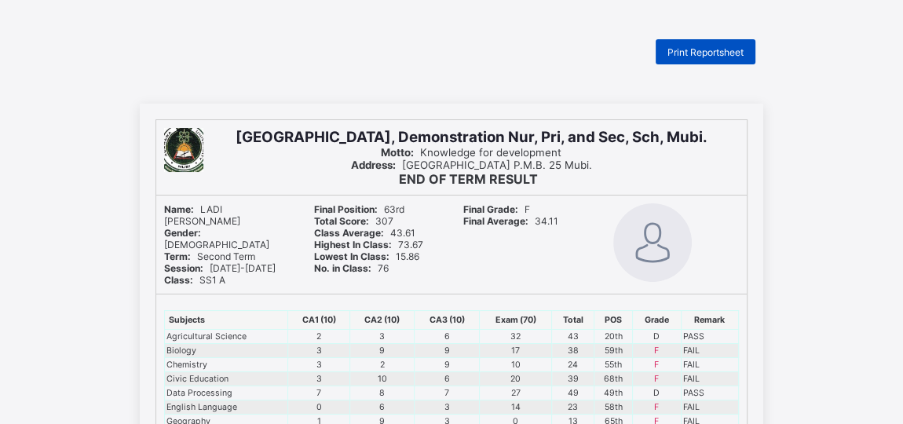
click at [682, 51] on span "Print Reportsheet" at bounding box center [705, 52] width 76 height 12
